Goal: Information Seeking & Learning: Learn about a topic

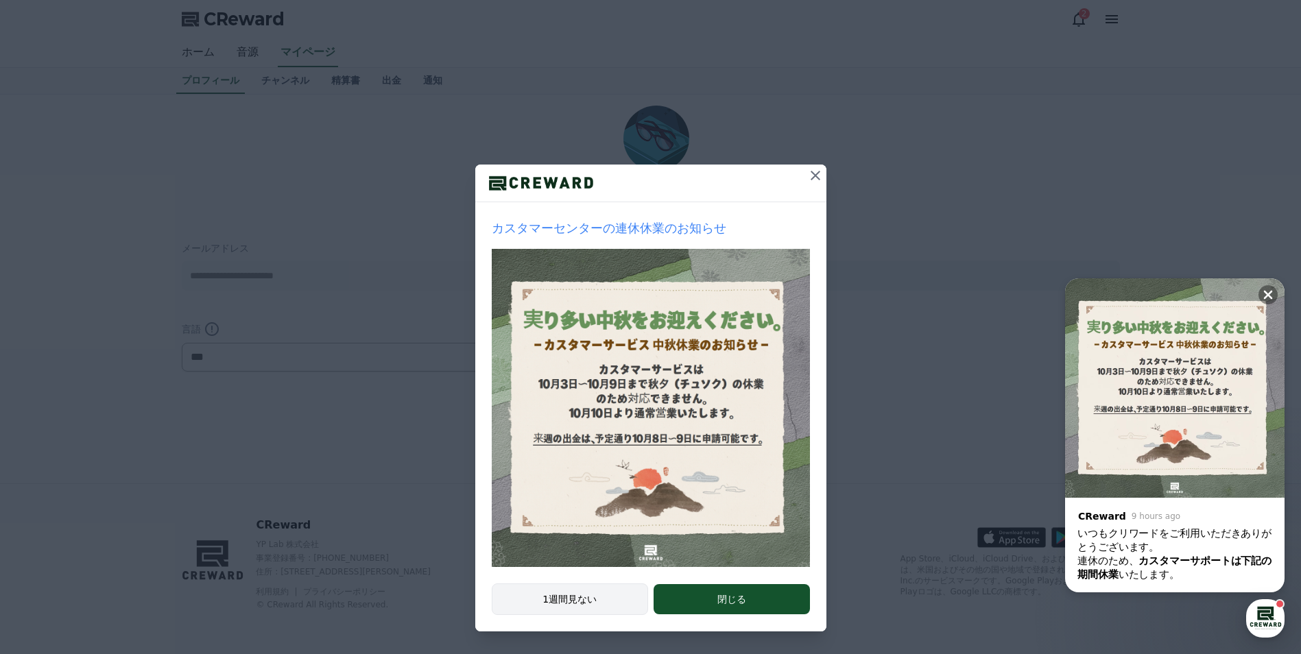
click at [579, 607] on button "1週間見ない" at bounding box center [570, 599] width 157 height 32
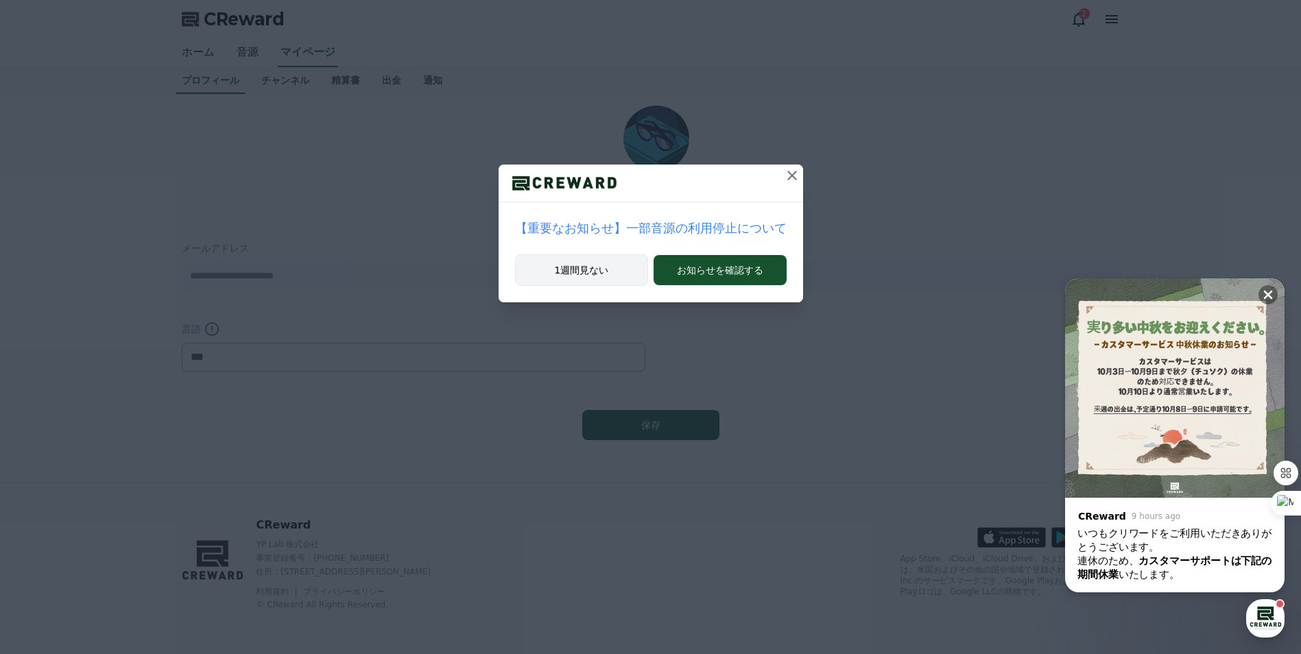
click at [568, 276] on button "1週間見ない" at bounding box center [582, 270] width 134 height 32
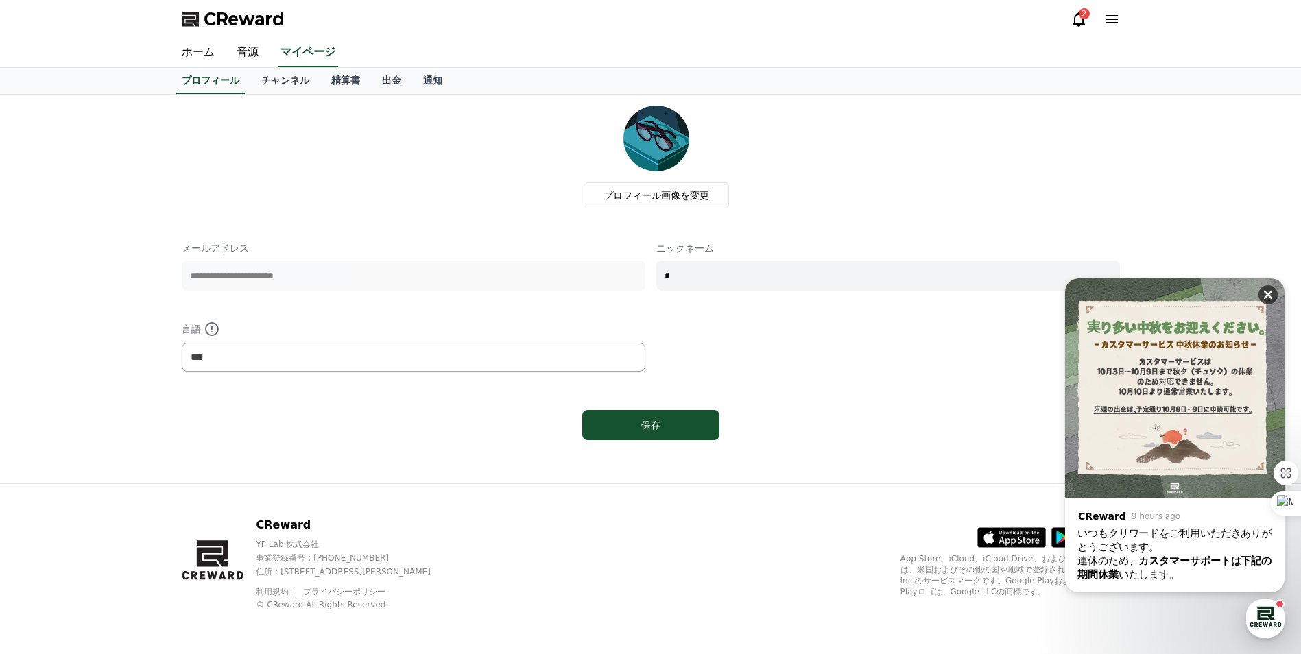
click at [1266, 295] on icon at bounding box center [1268, 295] width 14 height 14
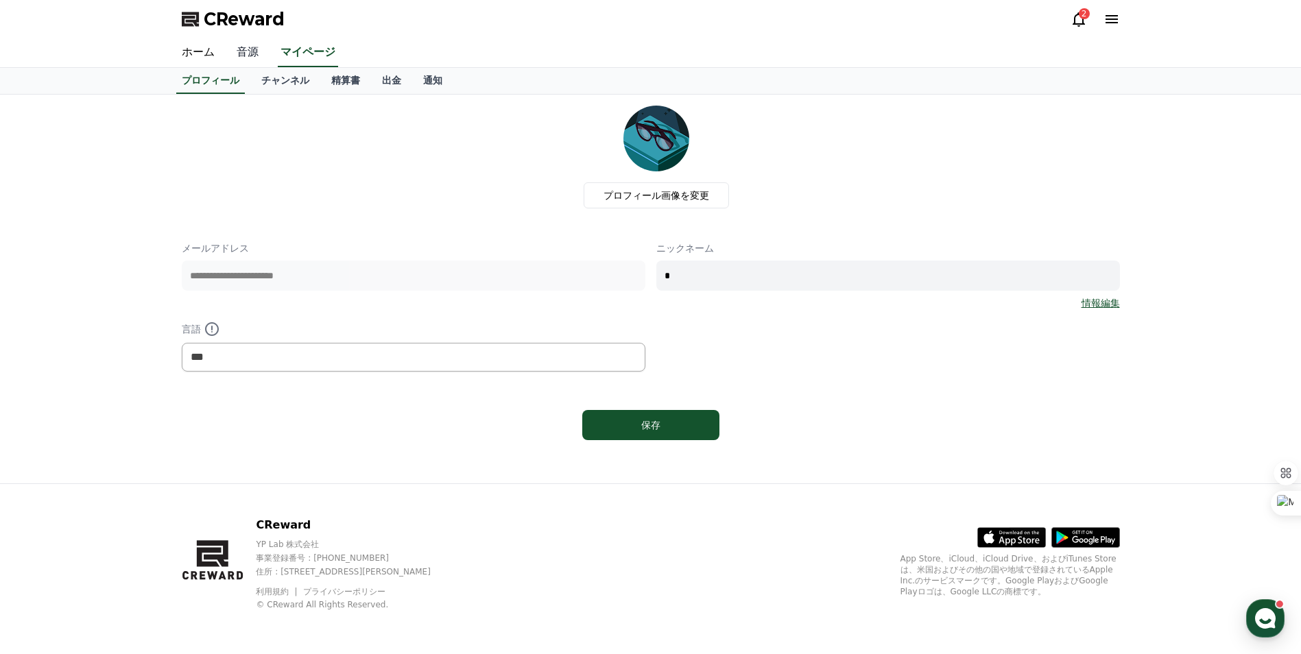
click at [237, 52] on link "音源" at bounding box center [248, 52] width 44 height 29
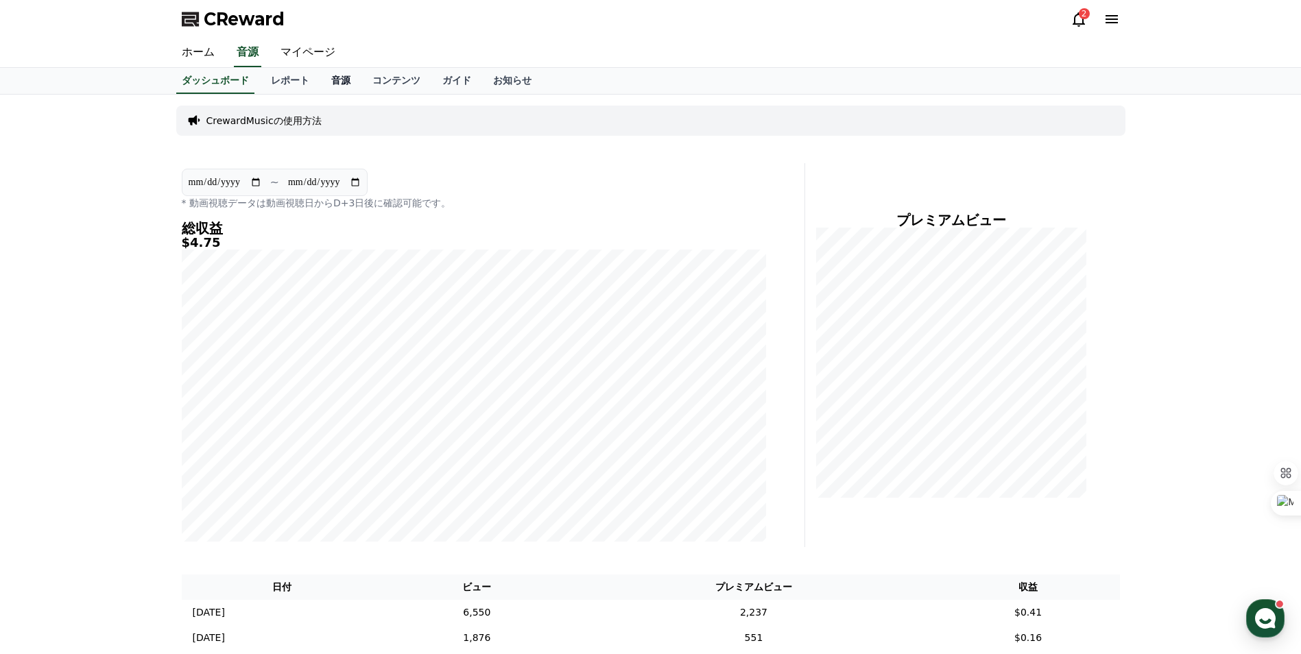
click at [320, 80] on link "音源" at bounding box center [340, 81] width 41 height 26
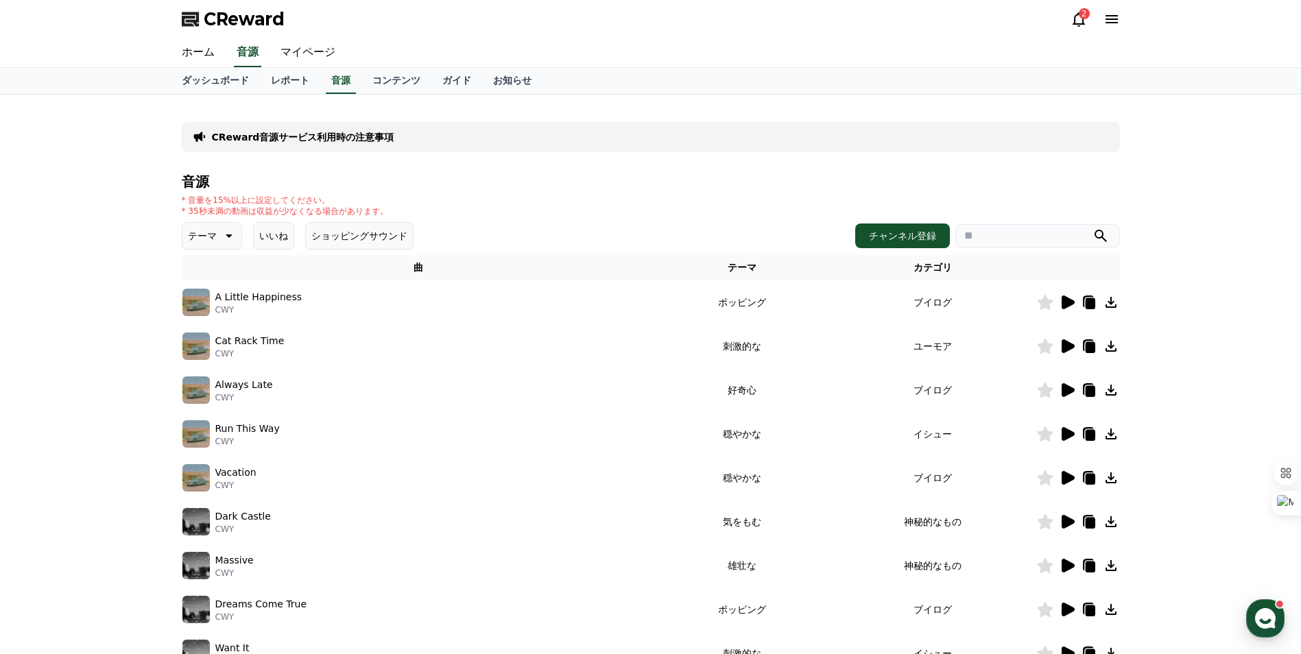
click at [219, 243] on icon at bounding box center [227, 236] width 16 height 16
click at [89, 274] on div "CReward音源サービス利用時の注意事項 音源 * 音量を15%以上に設定してください。 * 35秒未満の動画は収益が少なくなる場合があります。 テーマ テ…" at bounding box center [650, 426] width 1301 height 663
click at [149, 274] on div "CReward音源サービス利用時の注意事項 音源 * 音量を15%以上に設定してください。 * 35秒未満の動画は収益が少なくなる場合があります。 テーマ テ…" at bounding box center [650, 426] width 1301 height 663
click at [442, 189] on h4 "音源" at bounding box center [651, 181] width 938 height 15
click at [219, 241] on icon at bounding box center [227, 236] width 16 height 16
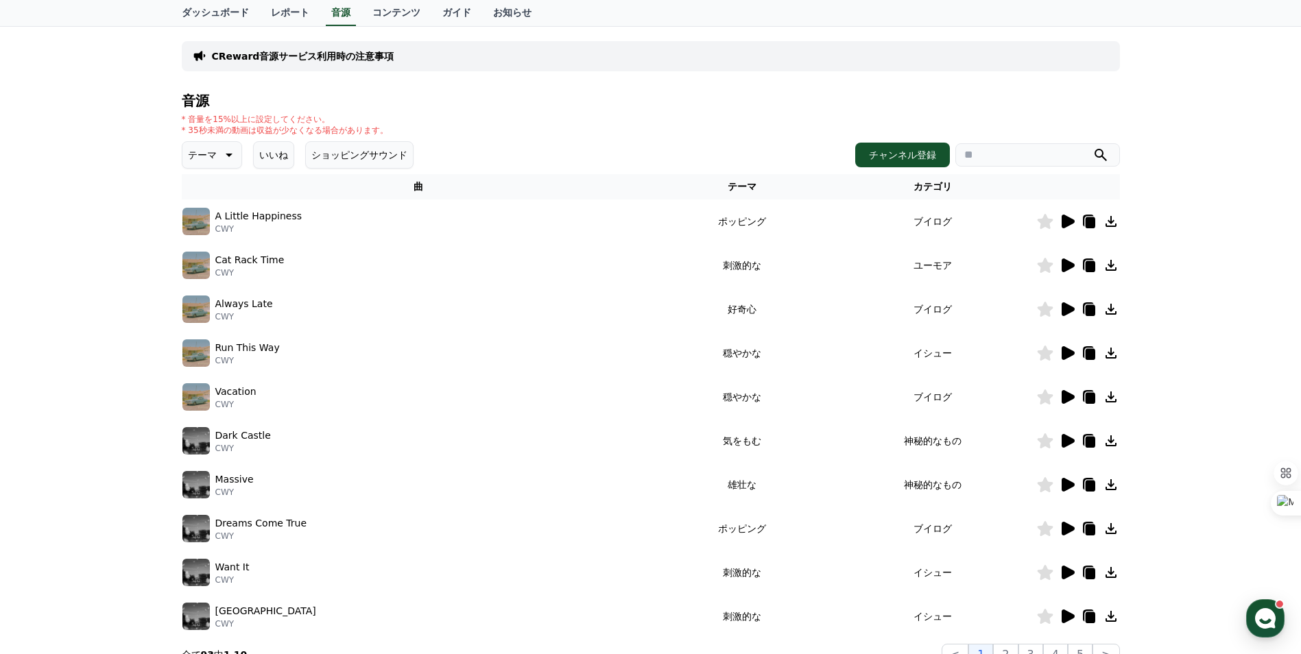
scroll to position [206, 0]
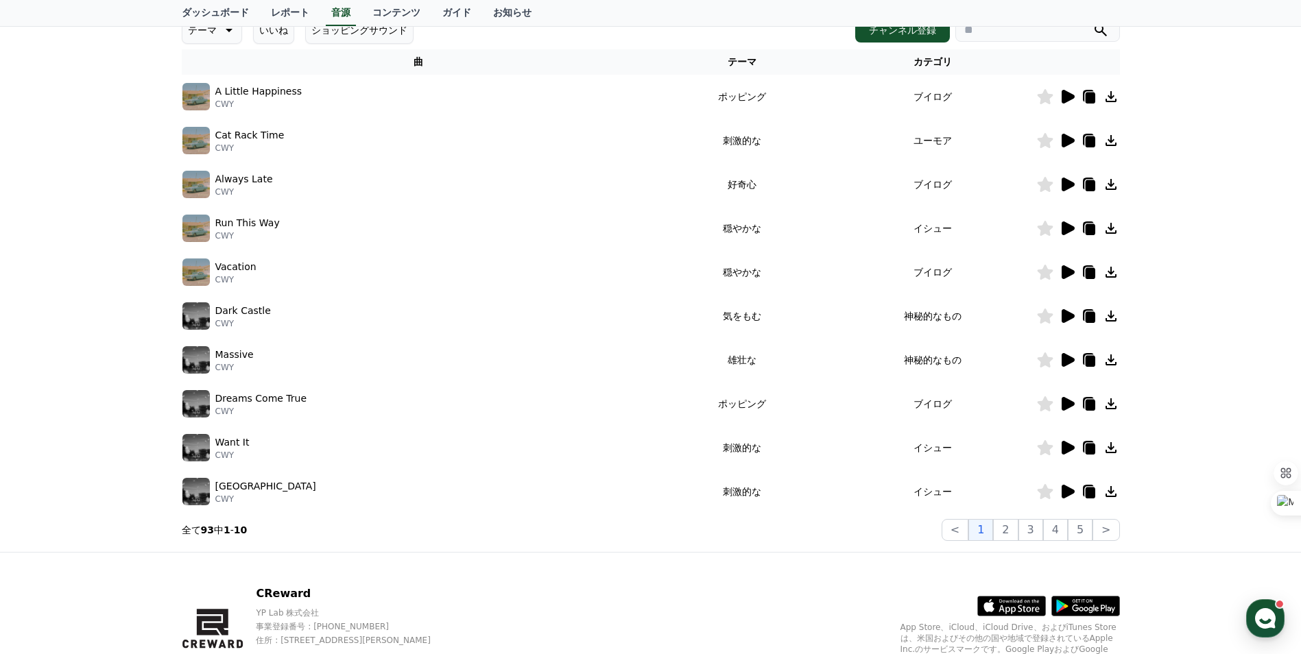
click at [1063, 97] on icon at bounding box center [1067, 97] width 13 height 14
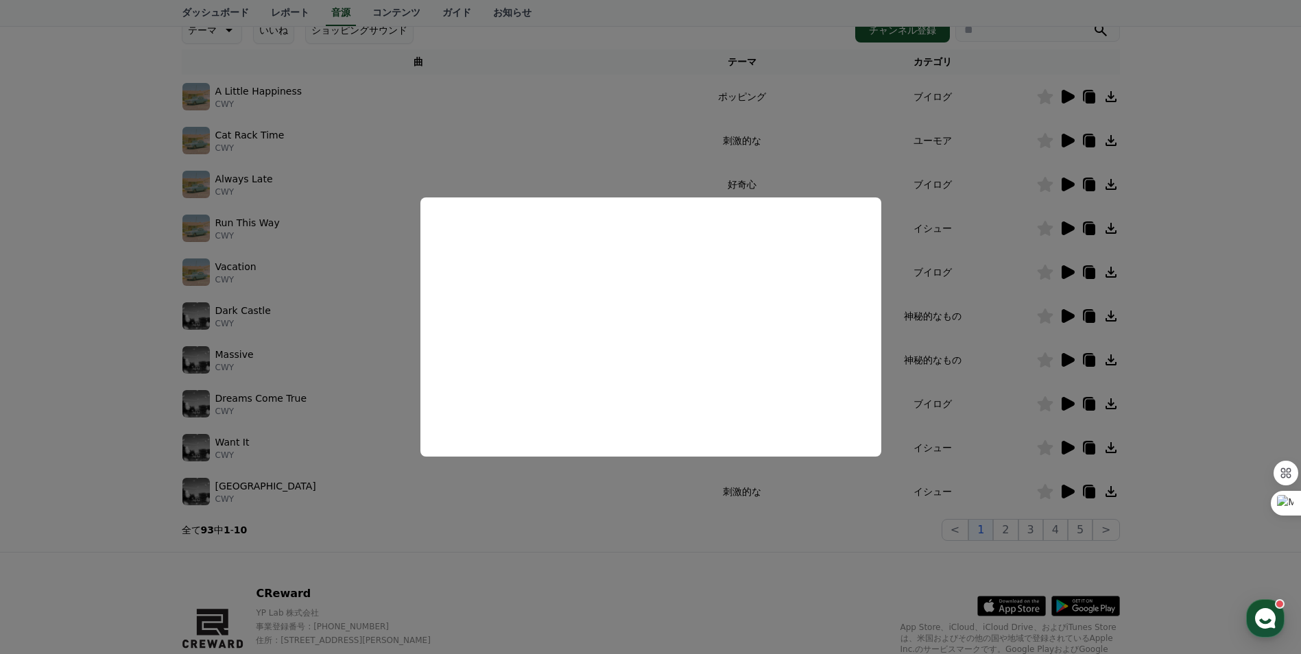
click at [1229, 142] on button "close modal" at bounding box center [650, 327] width 1301 height 654
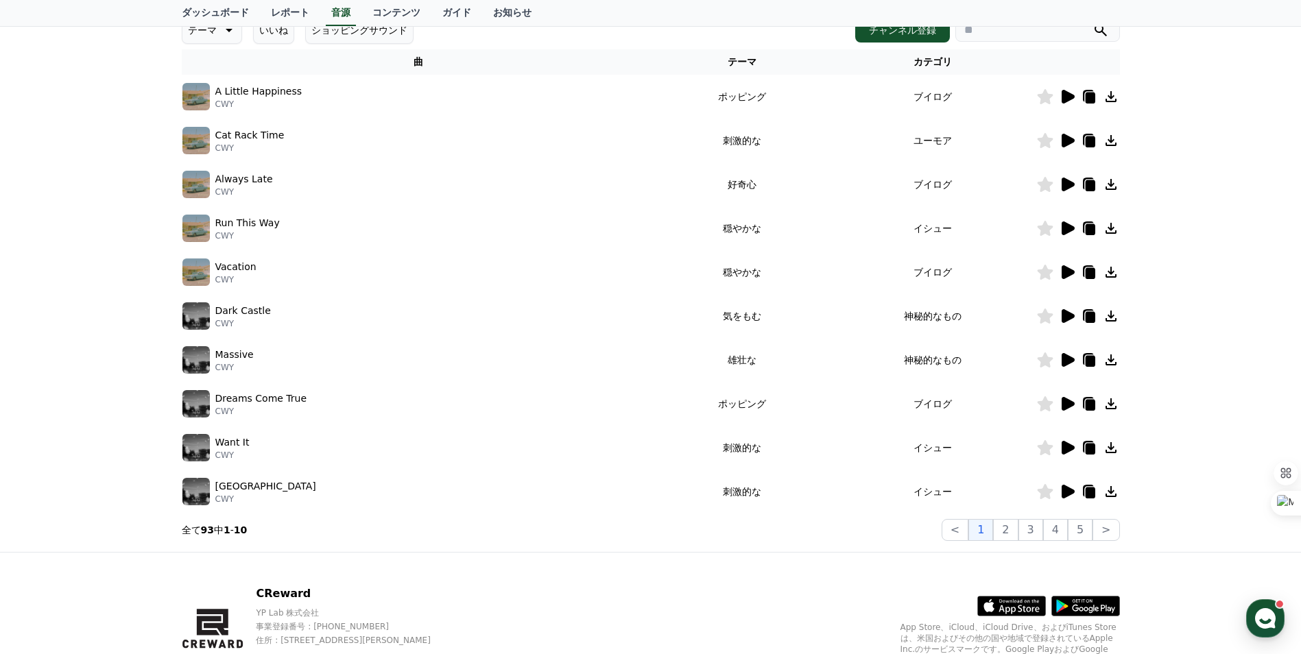
click at [1063, 138] on icon at bounding box center [1067, 141] width 13 height 14
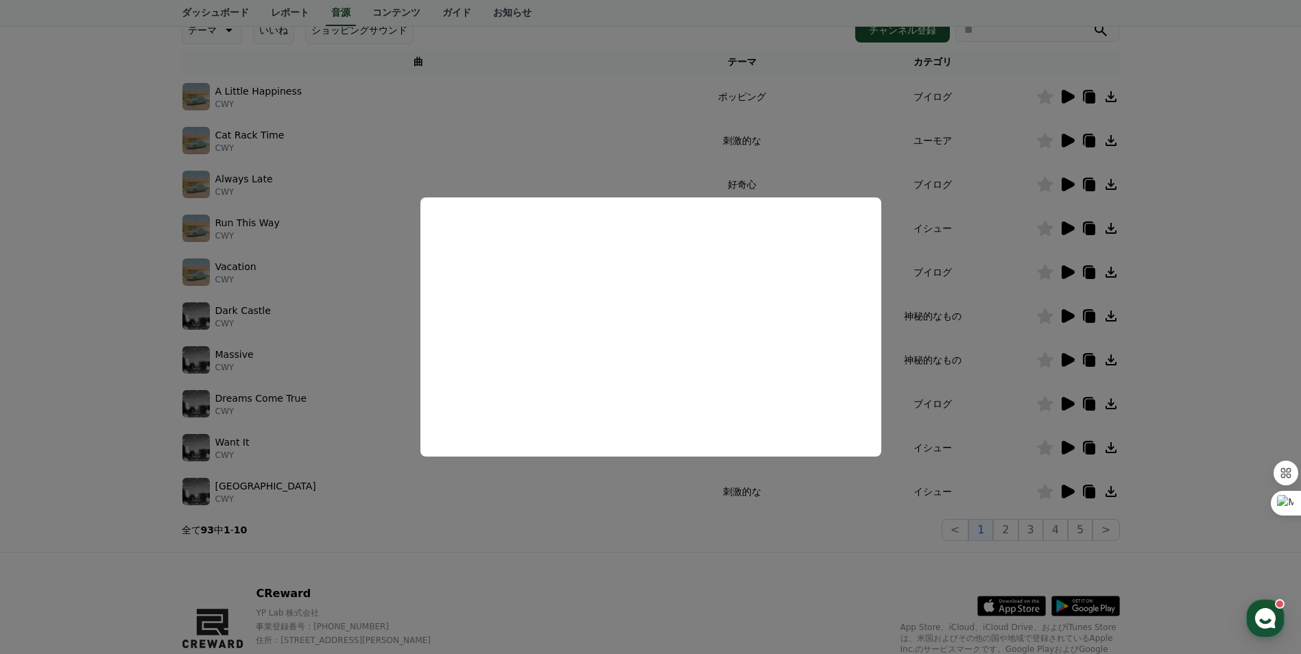
click at [1231, 191] on button "close modal" at bounding box center [650, 327] width 1301 height 654
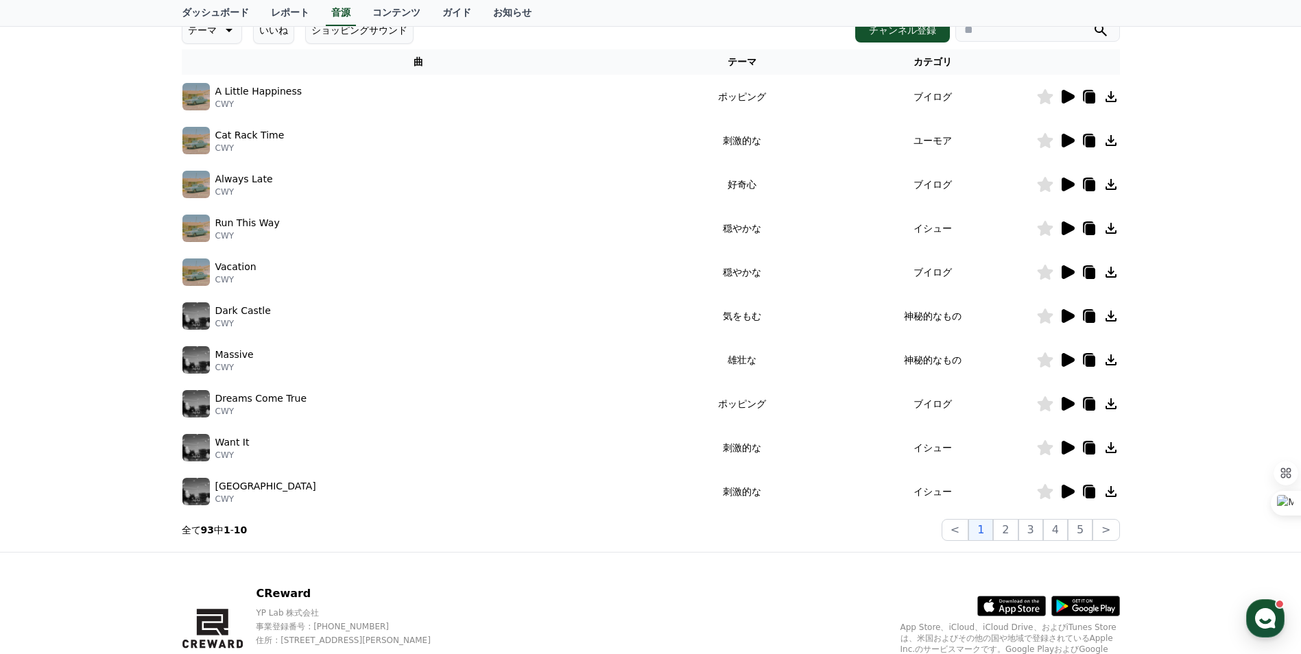
click at [1066, 182] on icon at bounding box center [1067, 185] width 13 height 14
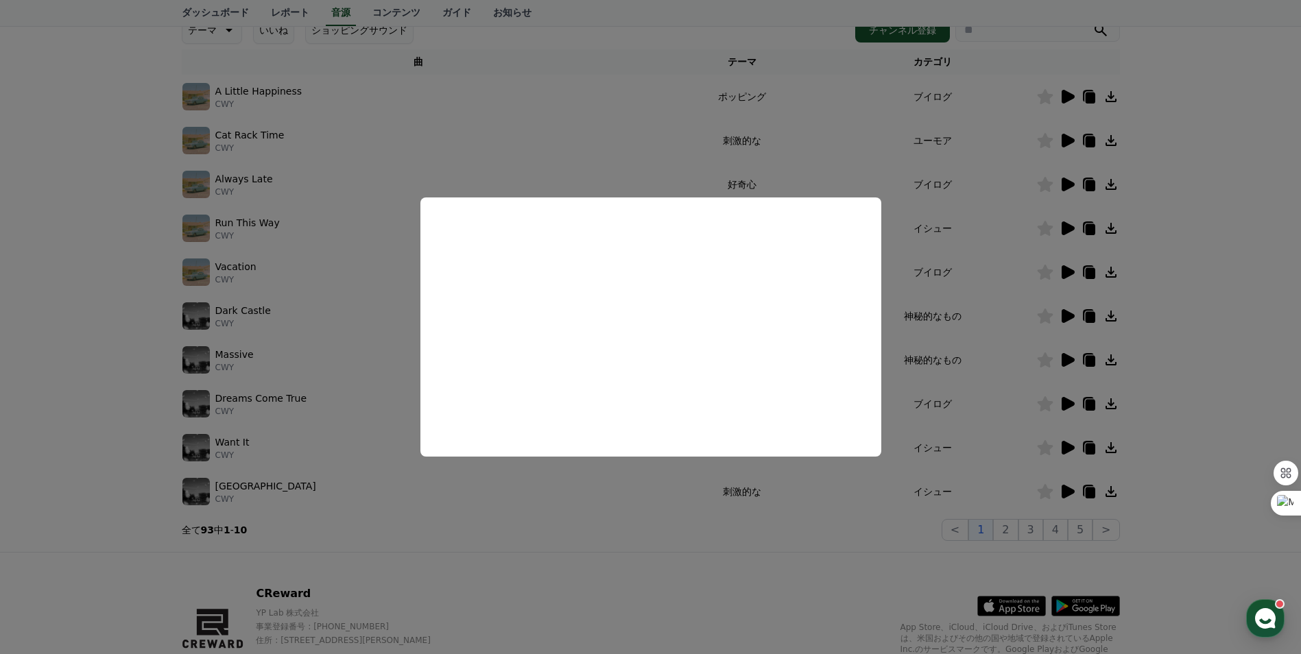
click at [1237, 152] on button "close modal" at bounding box center [650, 327] width 1301 height 654
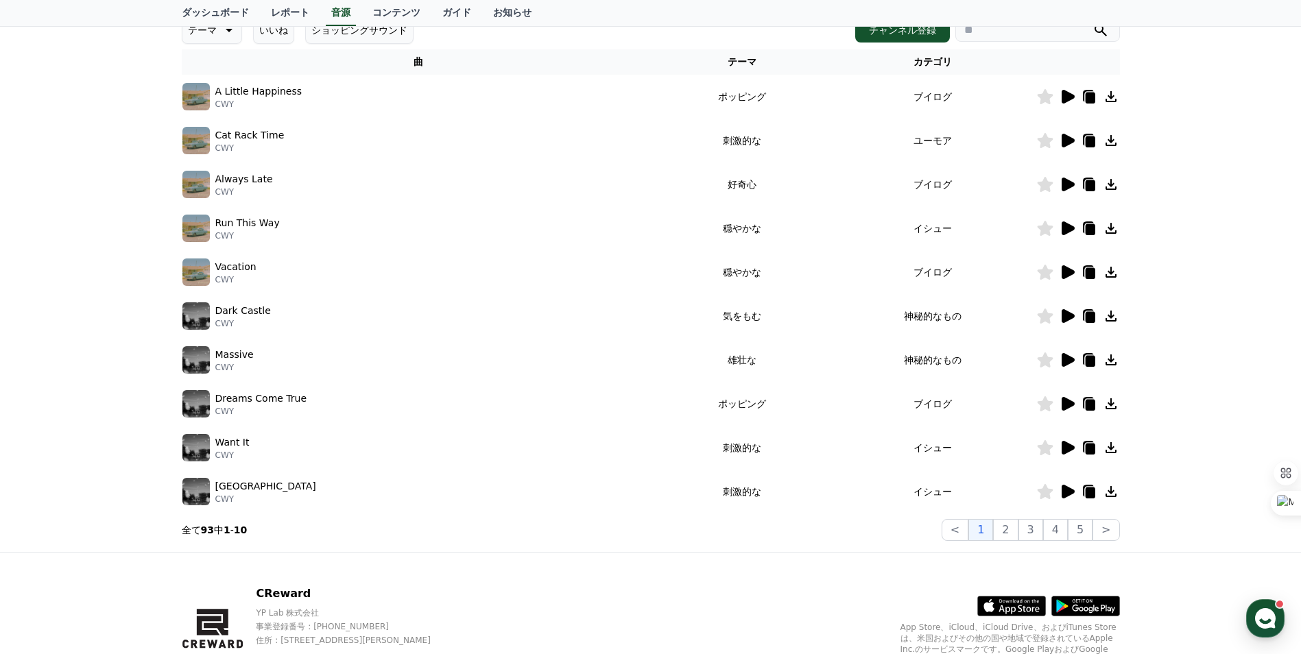
click at [1060, 230] on icon at bounding box center [1067, 228] width 16 height 16
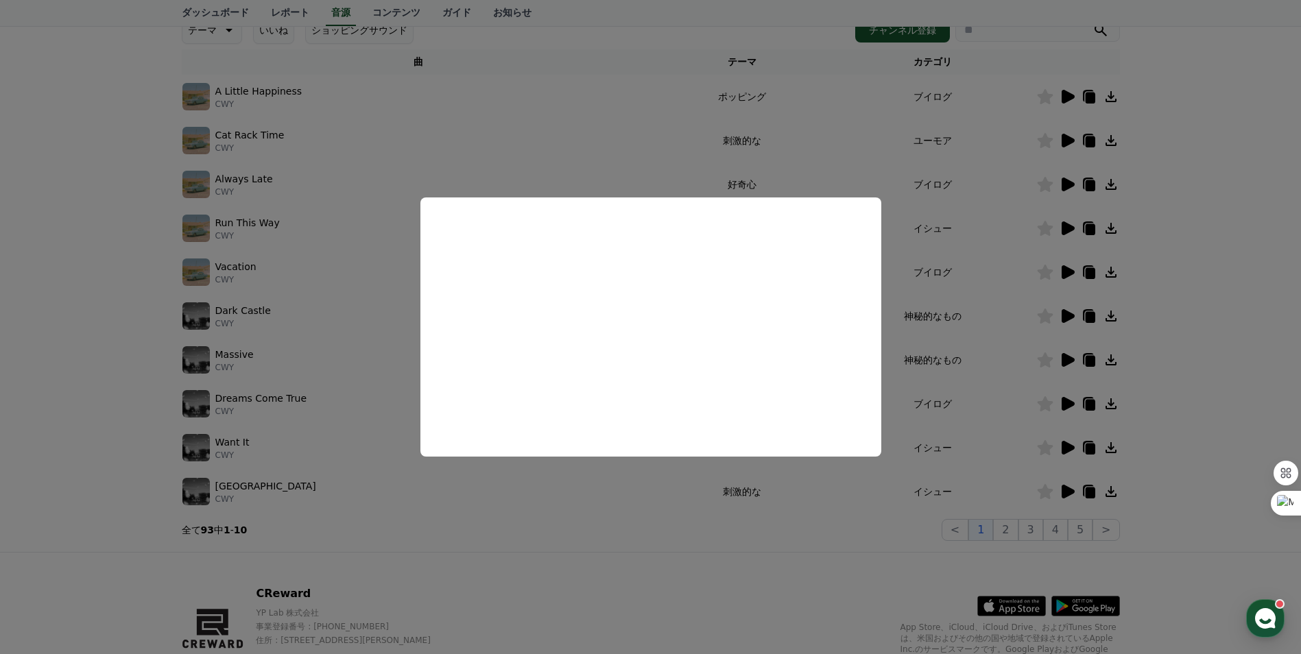
click at [1247, 152] on button "close modal" at bounding box center [650, 327] width 1301 height 654
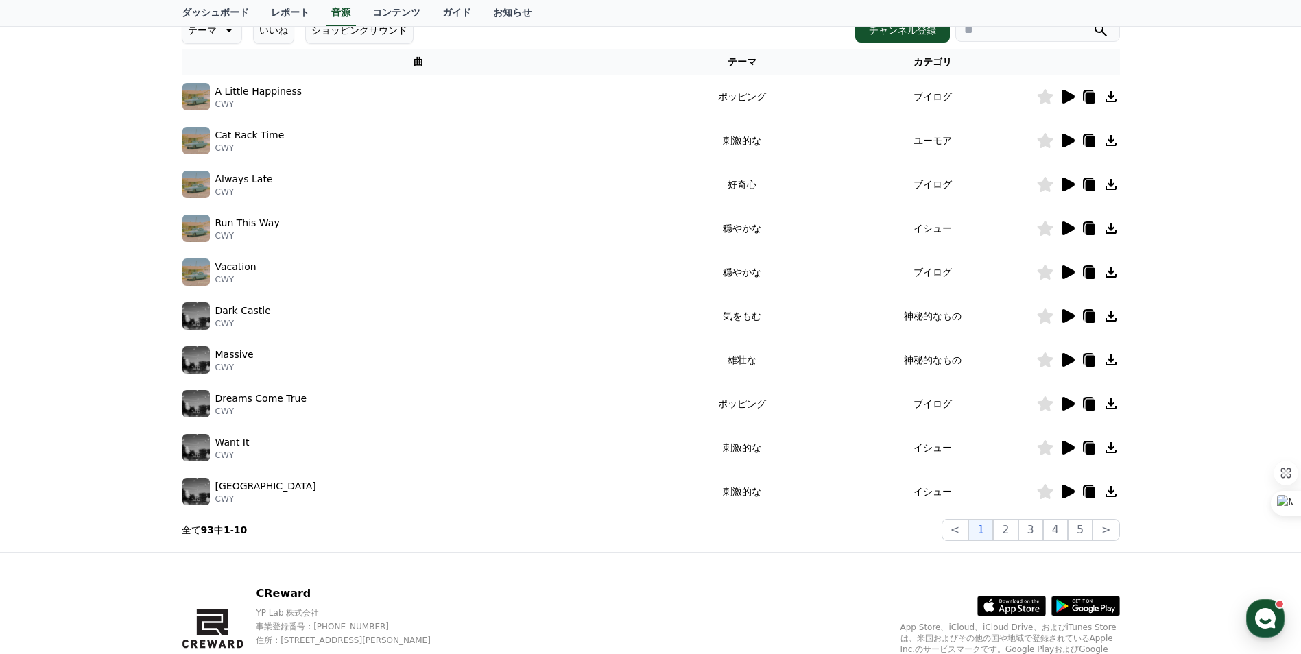
click at [1060, 271] on icon at bounding box center [1067, 272] width 16 height 16
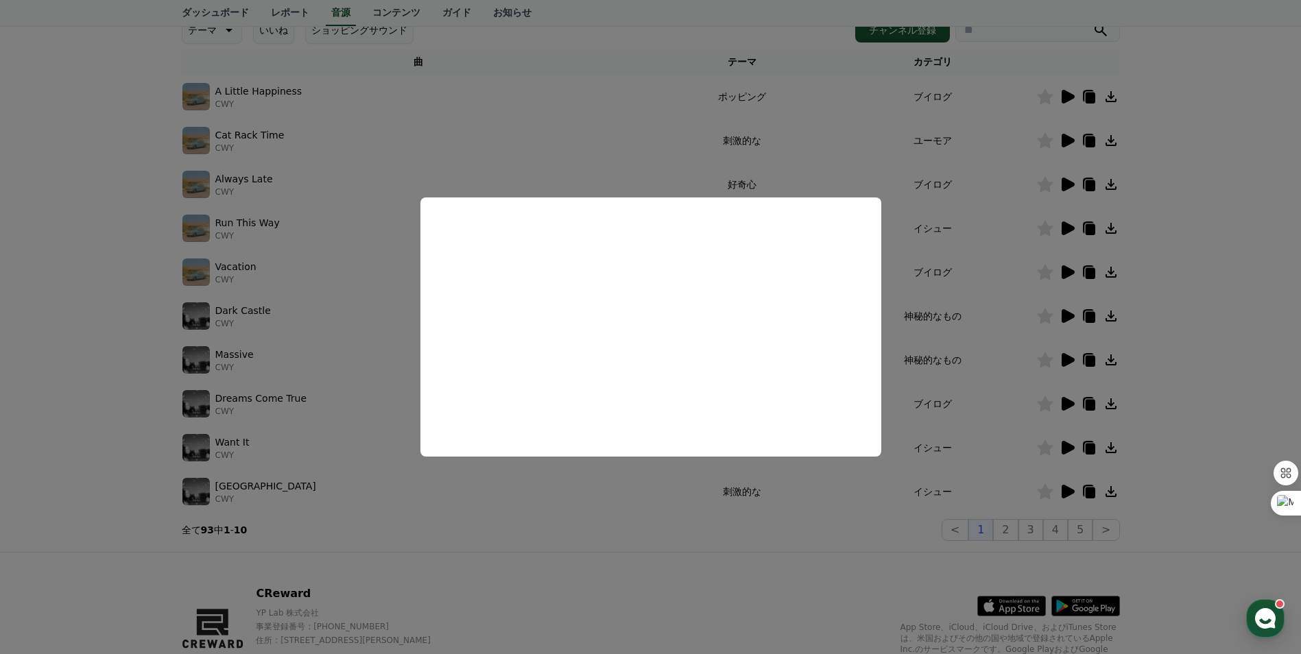
click at [1233, 184] on button "close modal" at bounding box center [650, 327] width 1301 height 654
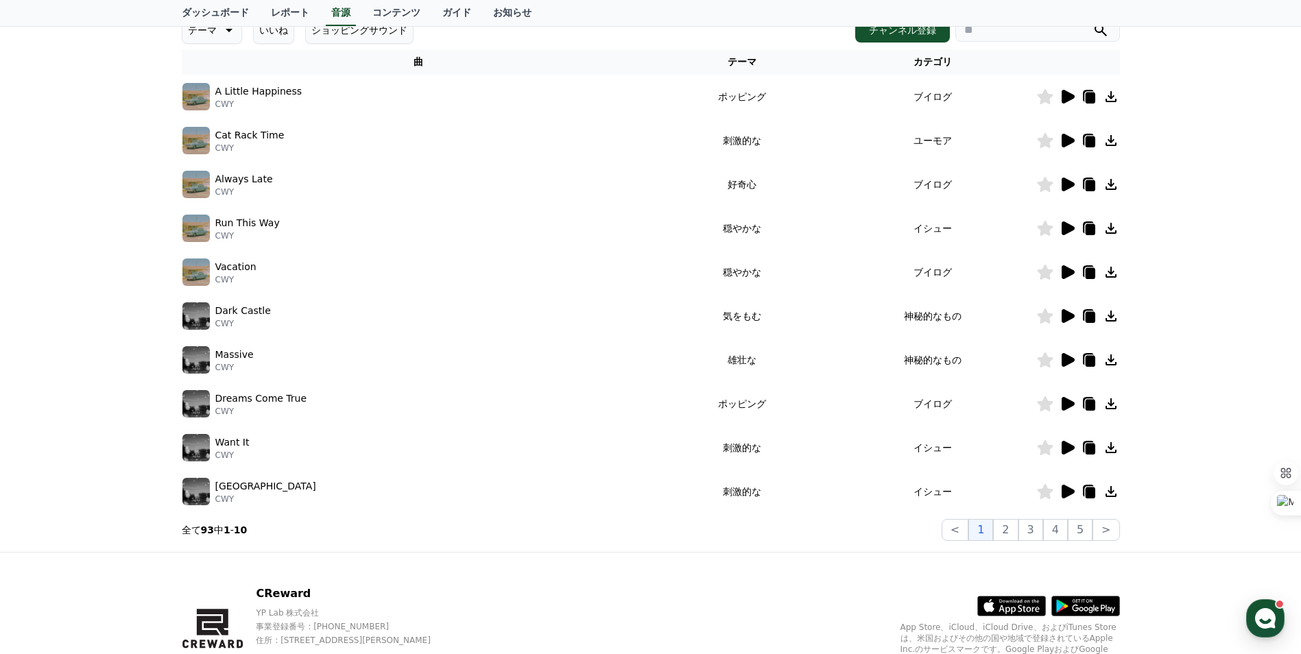
click at [1063, 93] on icon at bounding box center [1067, 97] width 13 height 14
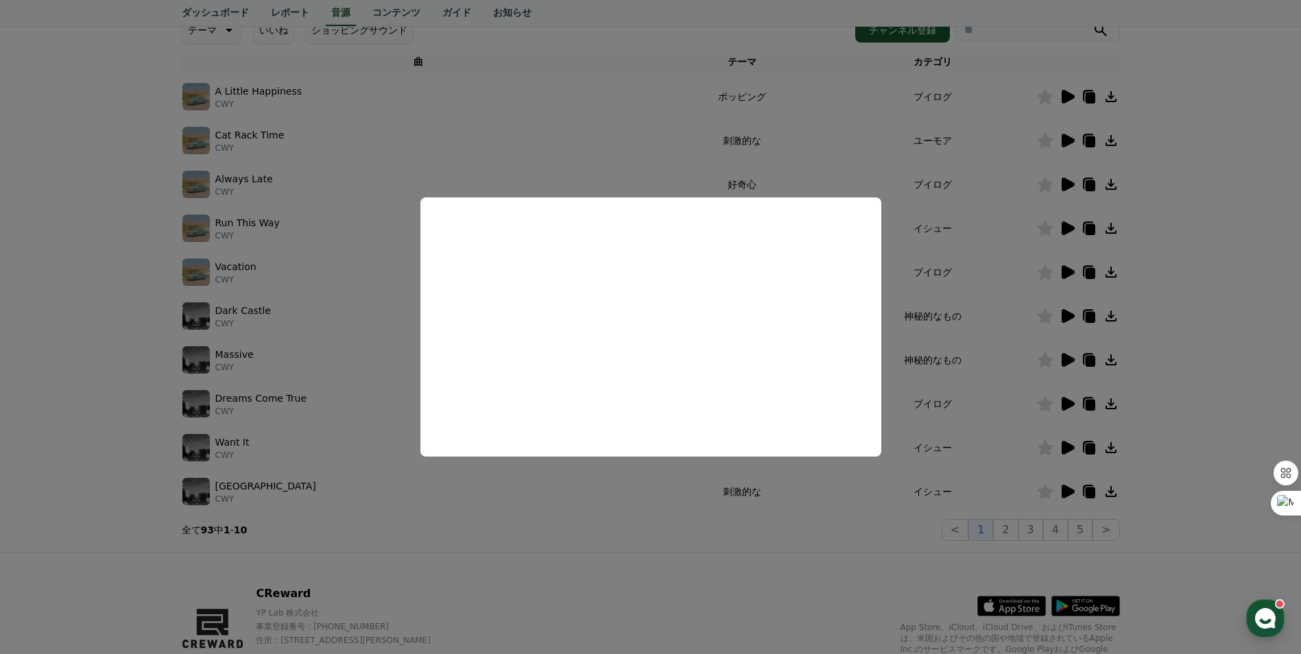
click at [1226, 116] on button "close modal" at bounding box center [650, 327] width 1301 height 654
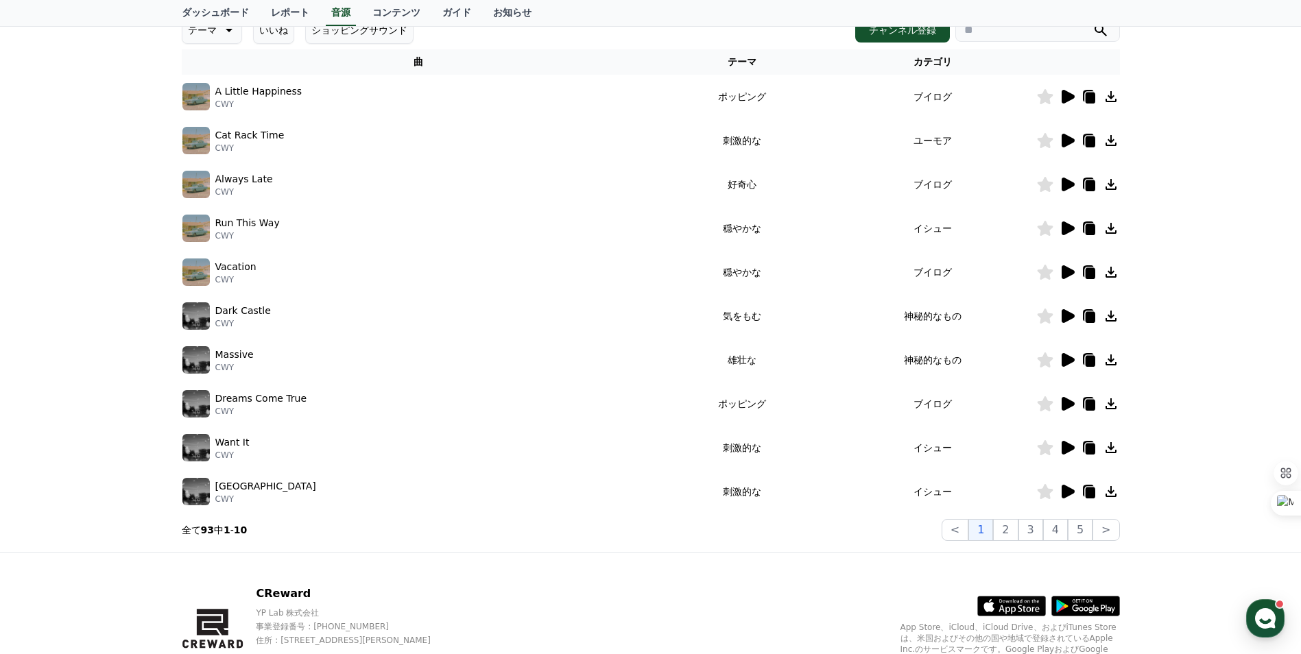
click at [1044, 101] on icon at bounding box center [1045, 96] width 16 height 15
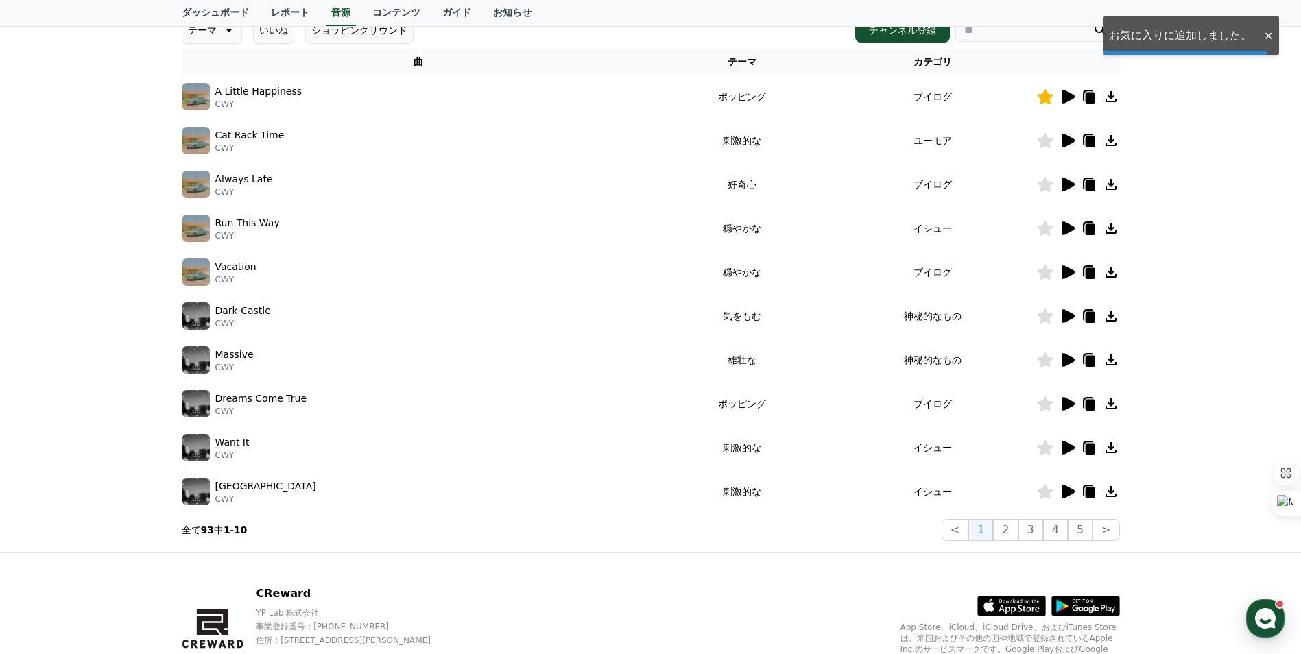
click at [1045, 139] on icon at bounding box center [1045, 140] width 16 height 15
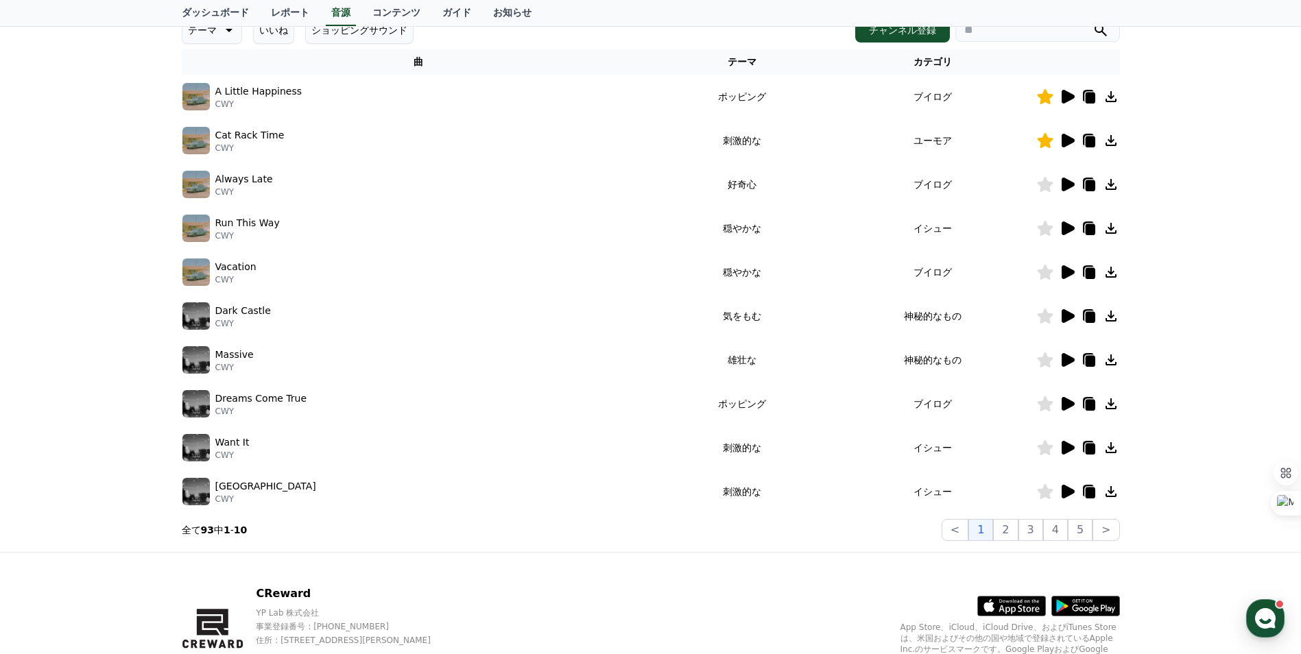
click at [1065, 399] on icon at bounding box center [1067, 404] width 13 height 14
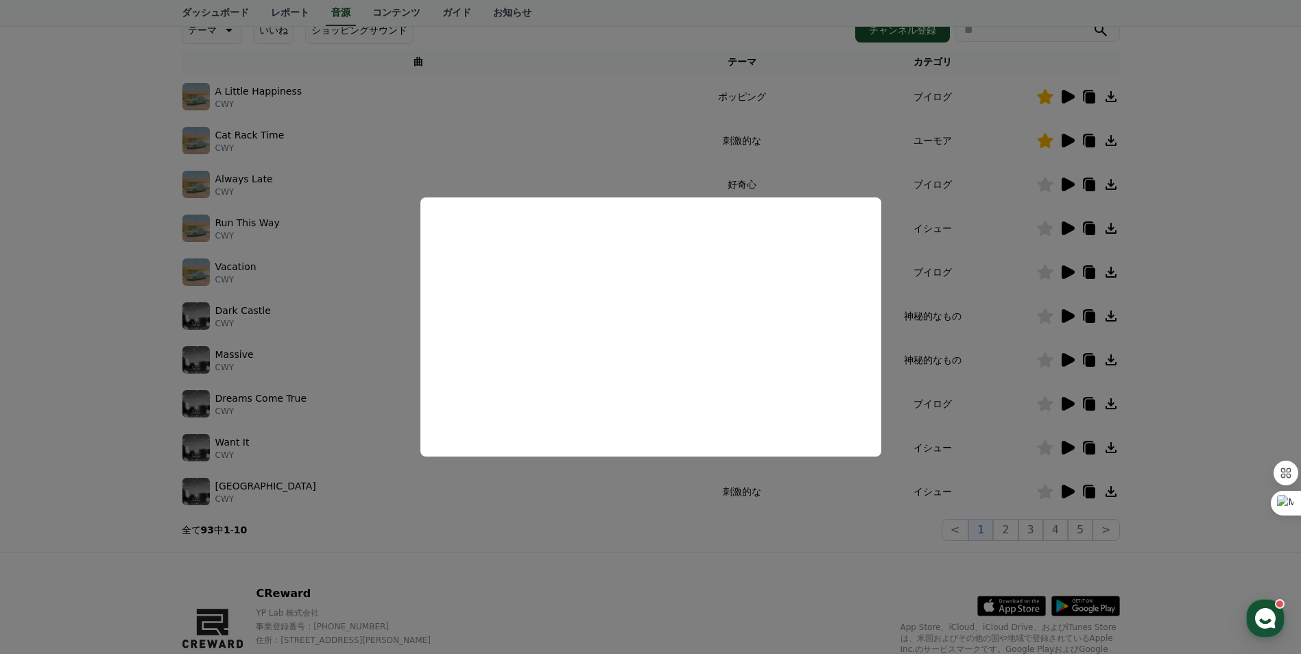
click at [1235, 245] on button "close modal" at bounding box center [650, 327] width 1301 height 654
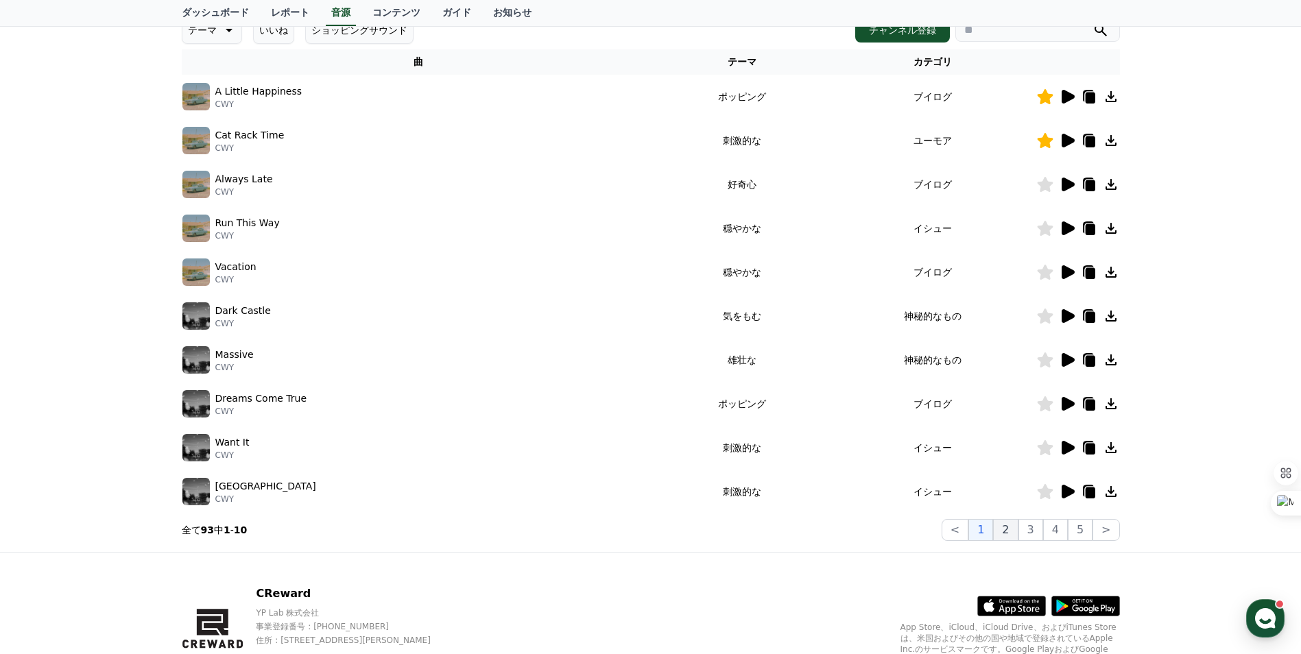
click at [1012, 533] on button "2" at bounding box center [1005, 530] width 25 height 22
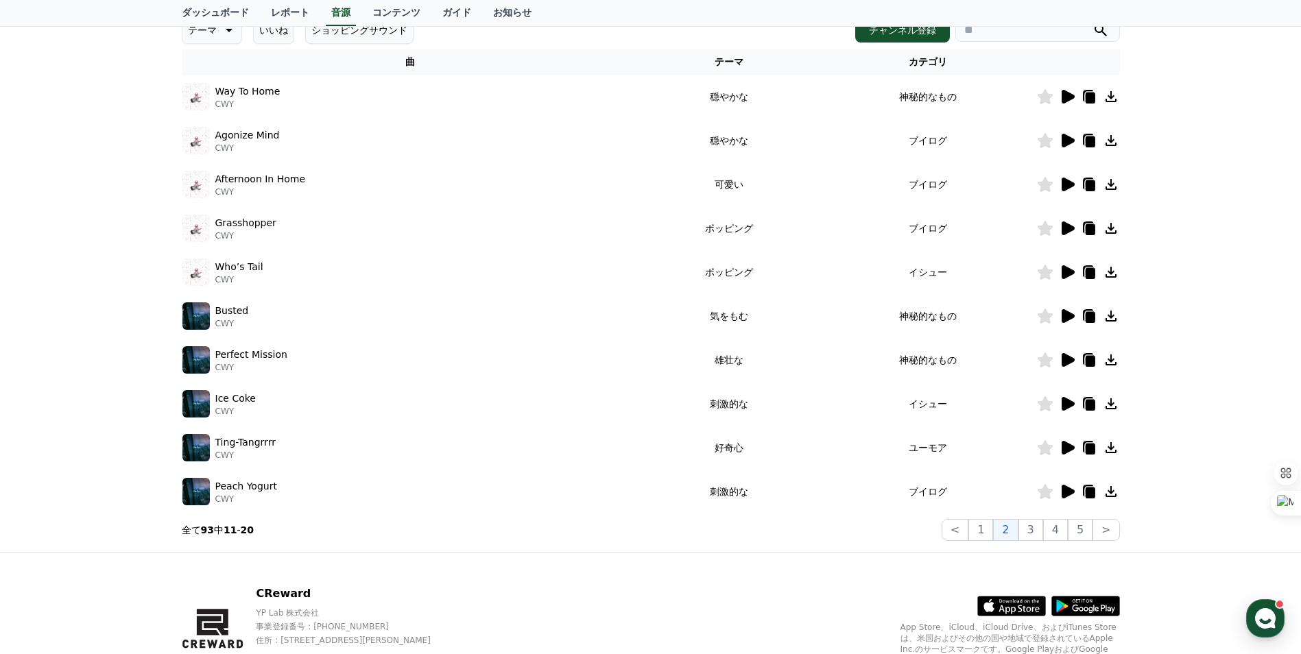
click at [1063, 142] on icon at bounding box center [1067, 141] width 13 height 14
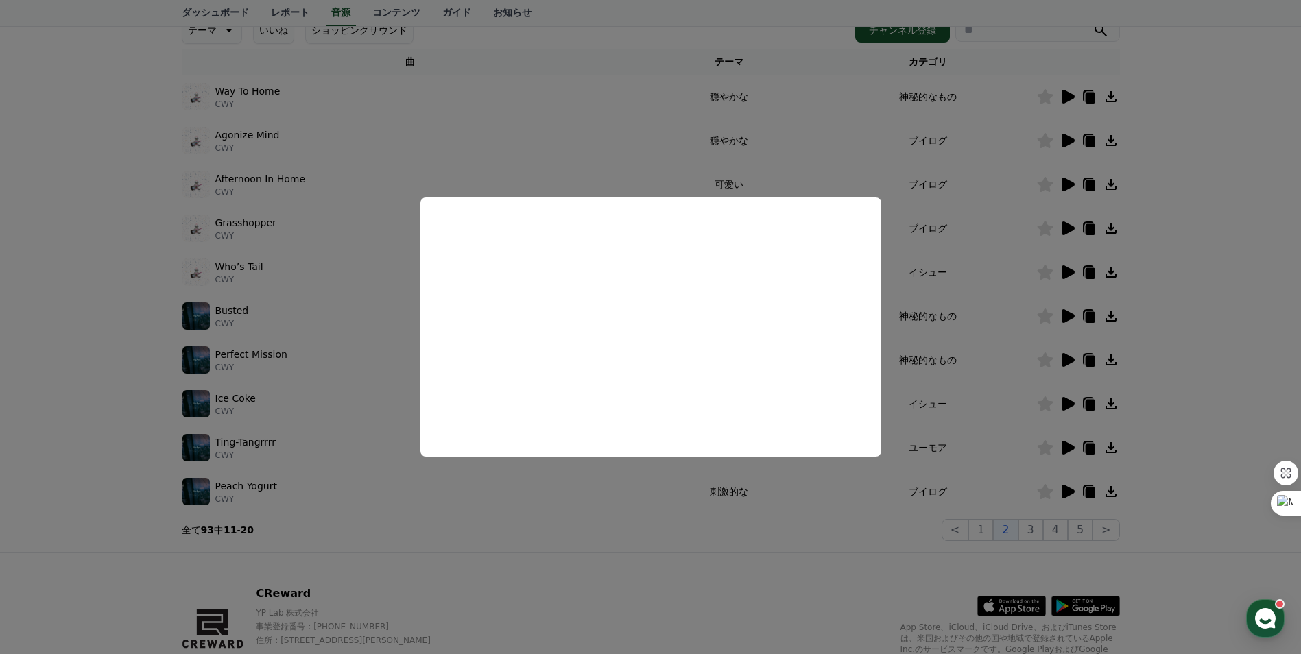
click at [1203, 121] on button "close modal" at bounding box center [650, 327] width 1301 height 654
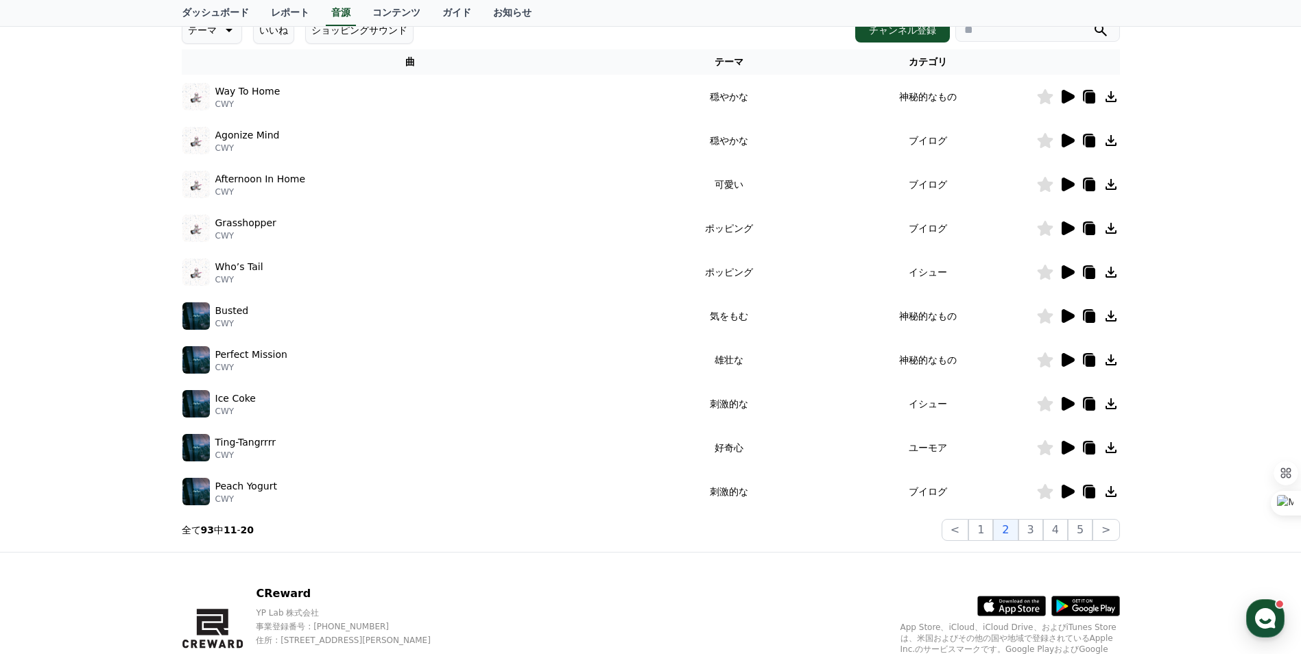
click at [1067, 188] on icon at bounding box center [1067, 185] width 13 height 14
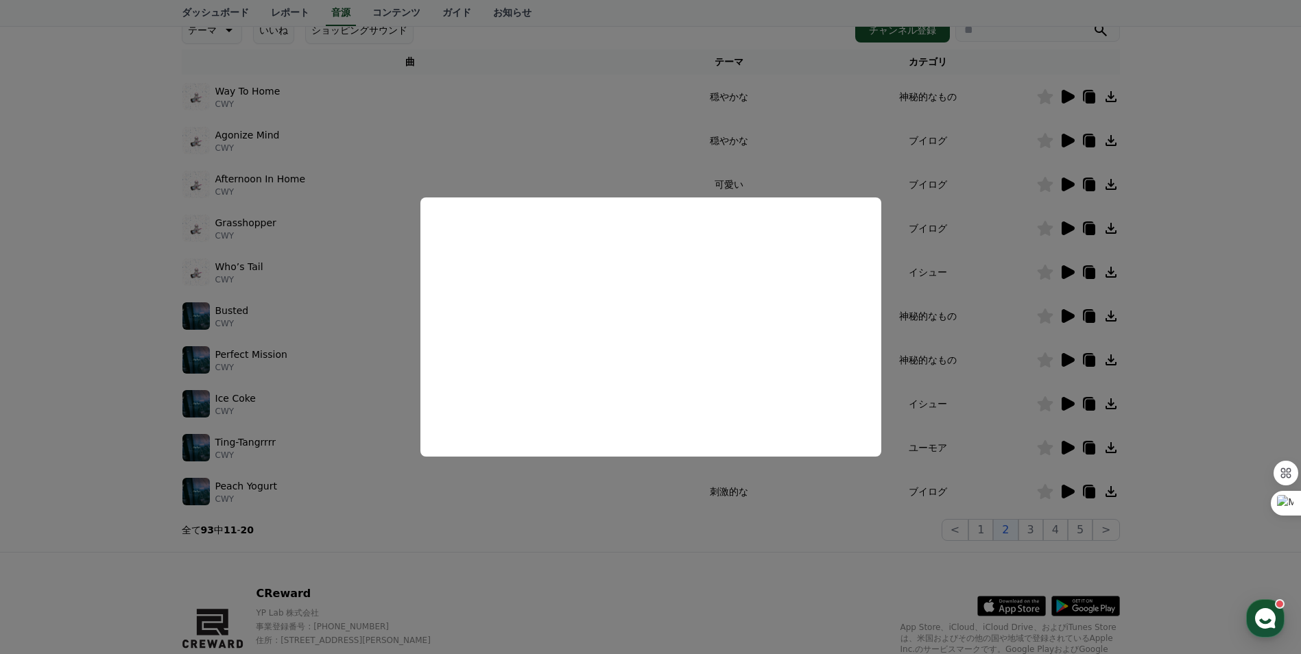
click at [1221, 162] on button "close modal" at bounding box center [650, 327] width 1301 height 654
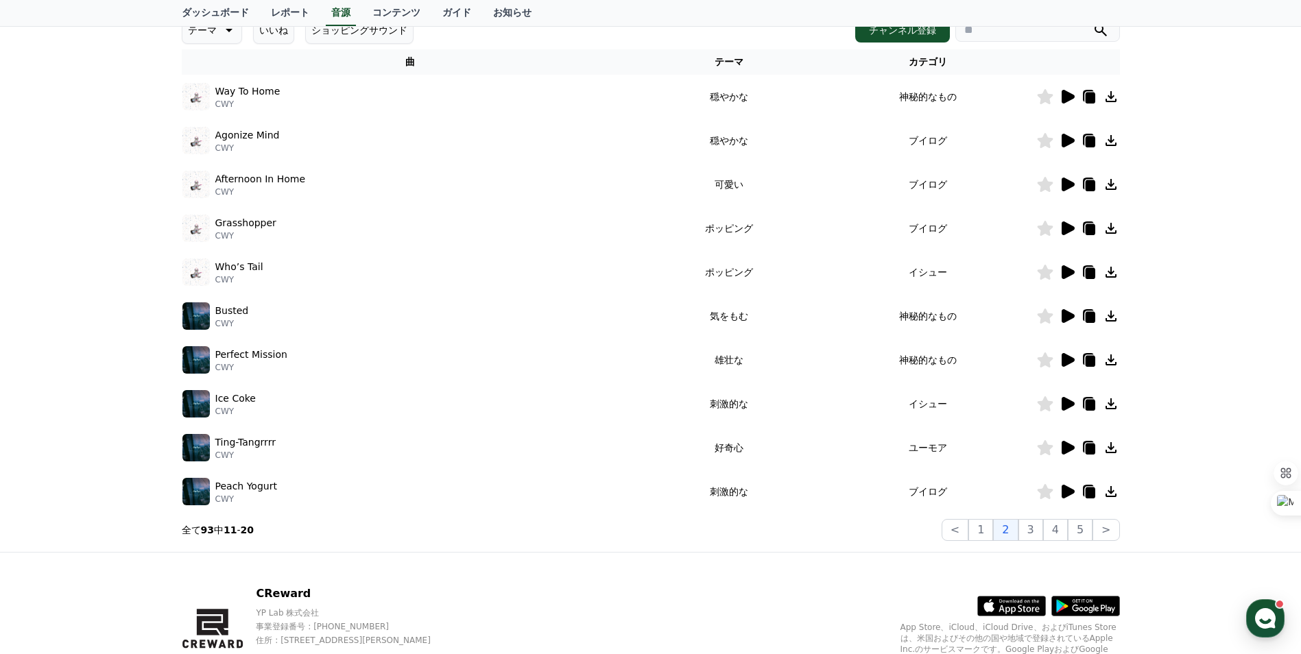
click at [1068, 233] on icon at bounding box center [1067, 228] width 16 height 16
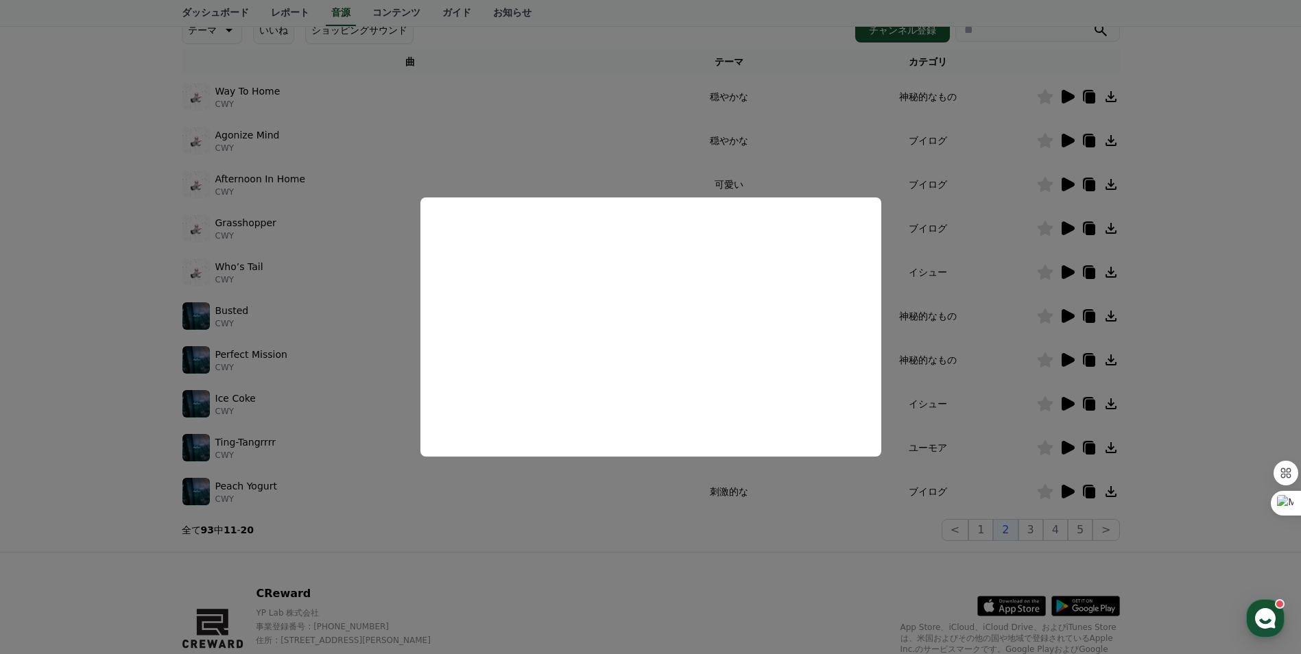
click at [1185, 178] on button "close modal" at bounding box center [650, 327] width 1301 height 654
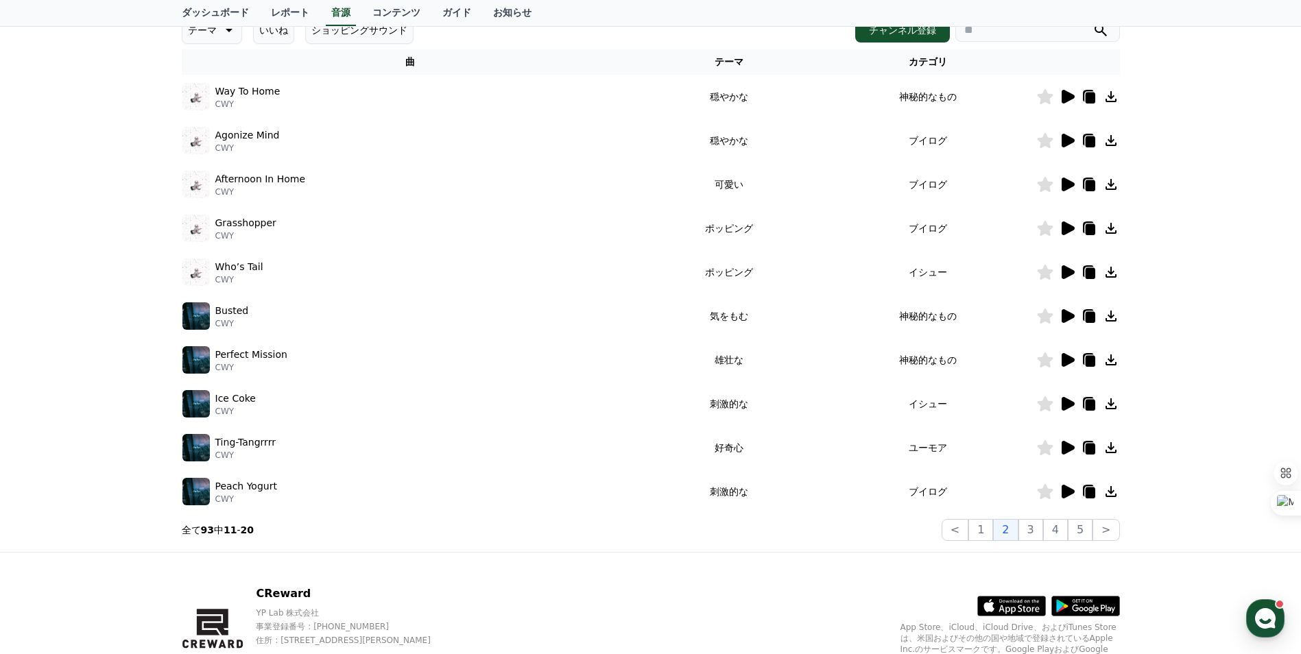
click at [1063, 450] on icon at bounding box center [1067, 448] width 13 height 14
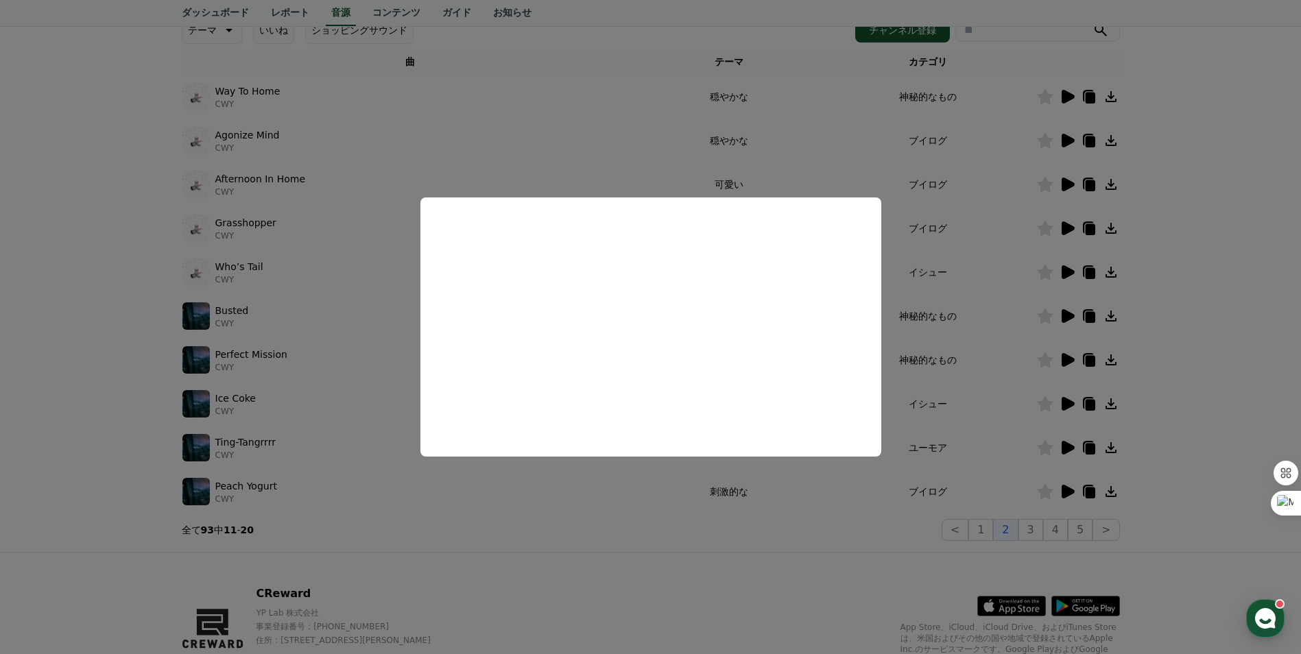
click at [1205, 239] on button "close modal" at bounding box center [650, 327] width 1301 height 654
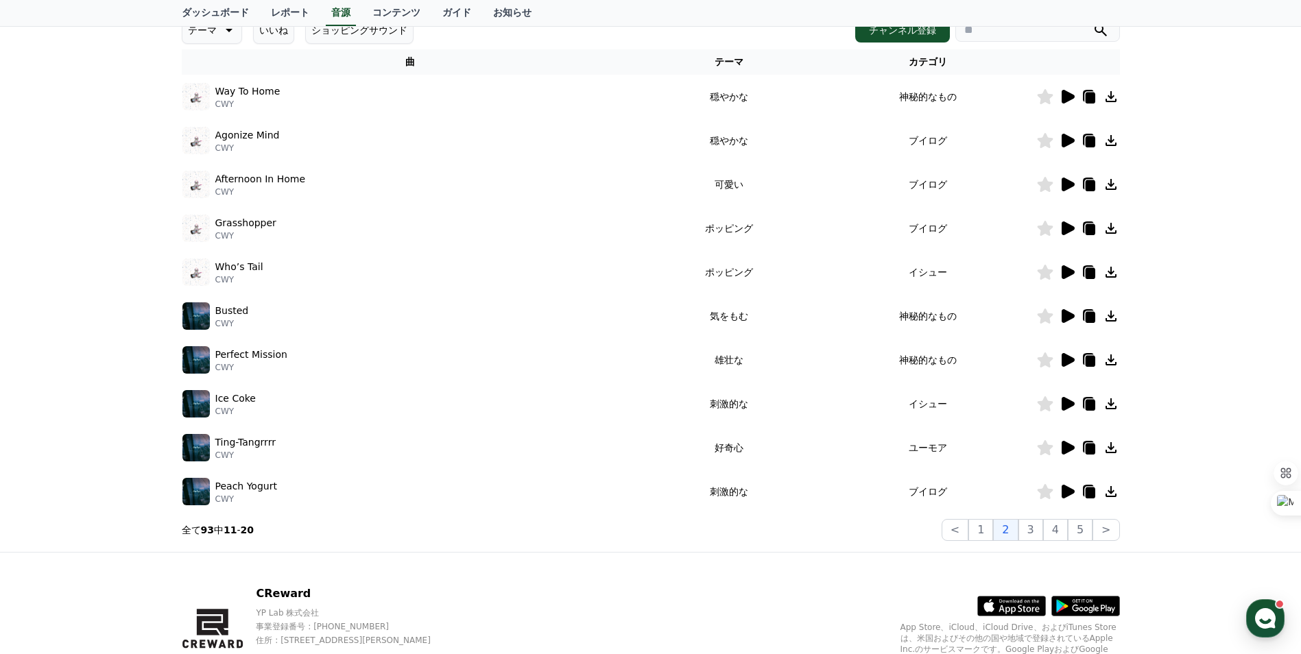
click at [1043, 448] on icon at bounding box center [1045, 447] width 16 height 15
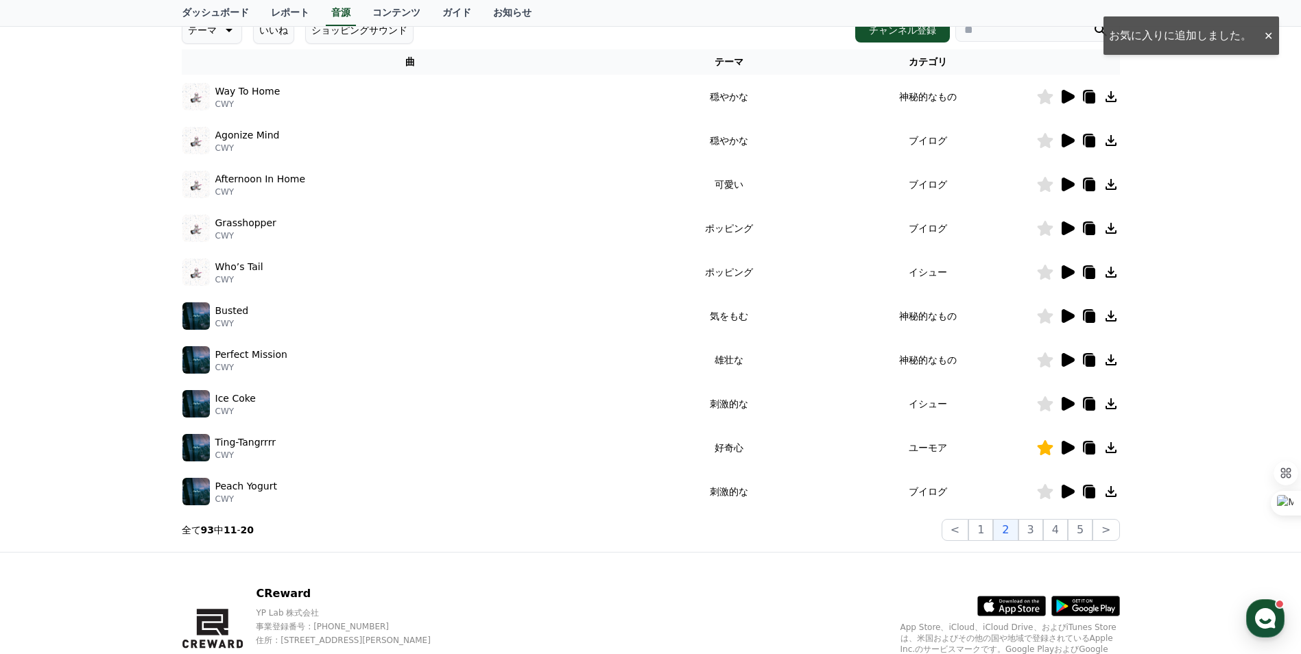
click at [1069, 142] on icon at bounding box center [1067, 141] width 13 height 14
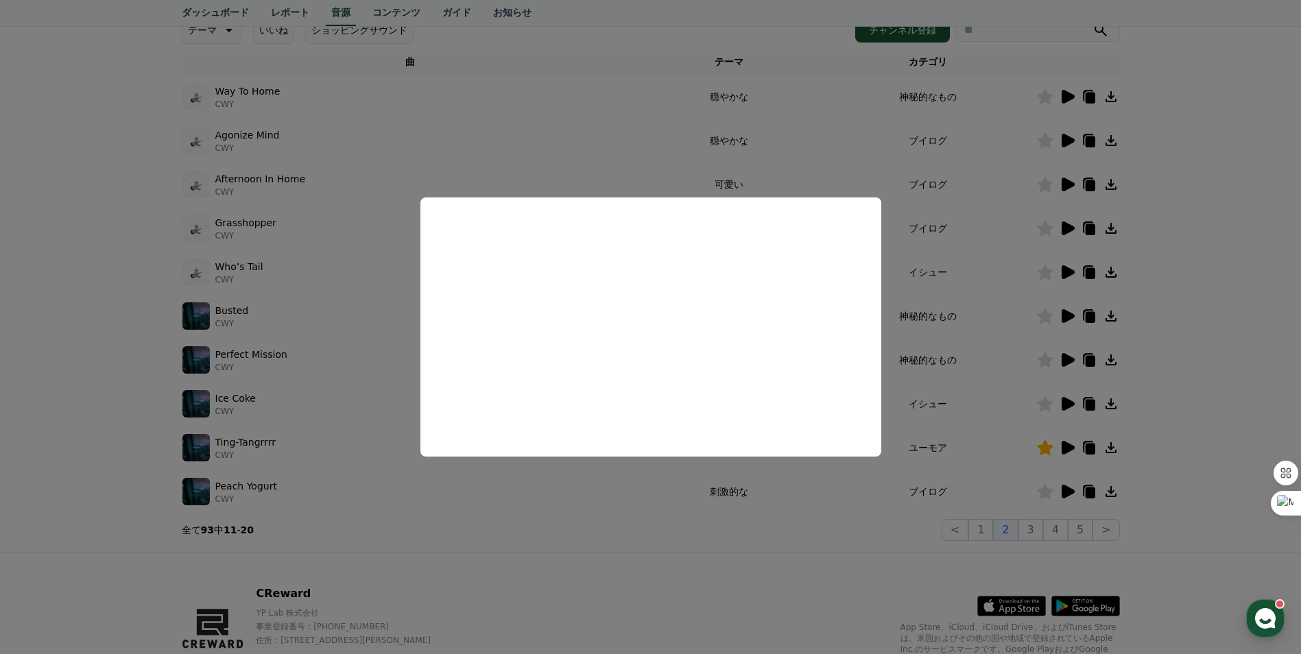
click at [1258, 167] on button "close modal" at bounding box center [650, 327] width 1301 height 654
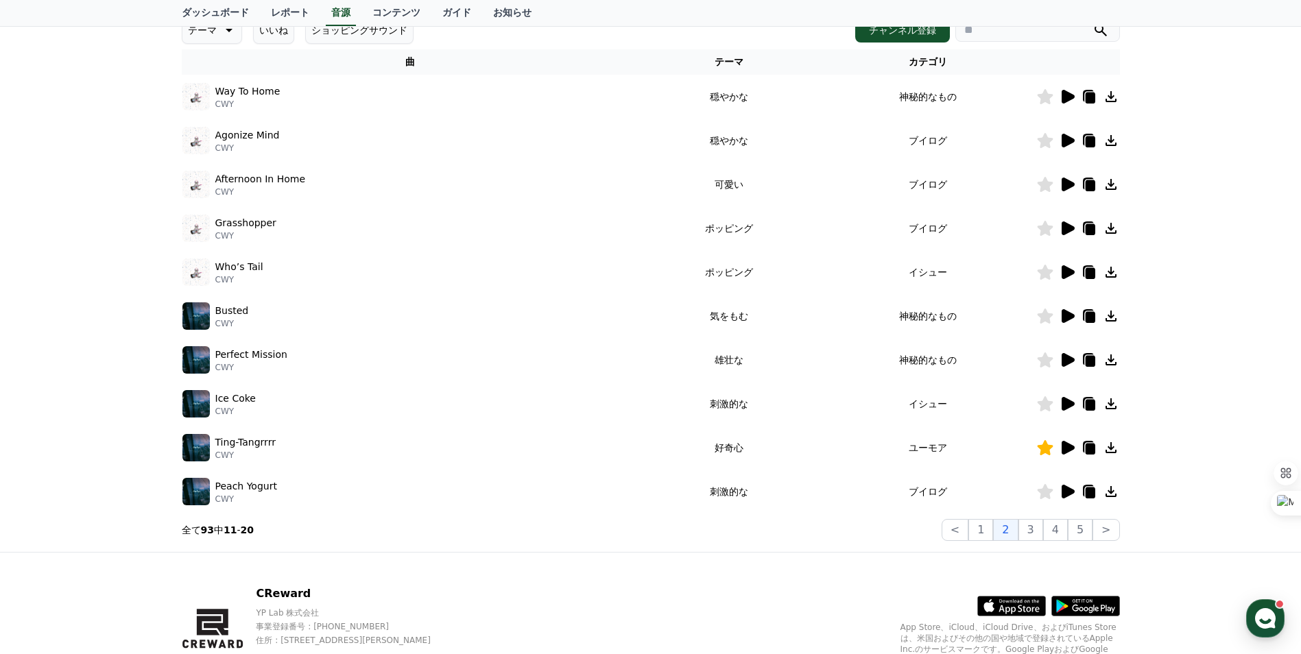
click at [1068, 187] on icon at bounding box center [1067, 185] width 13 height 14
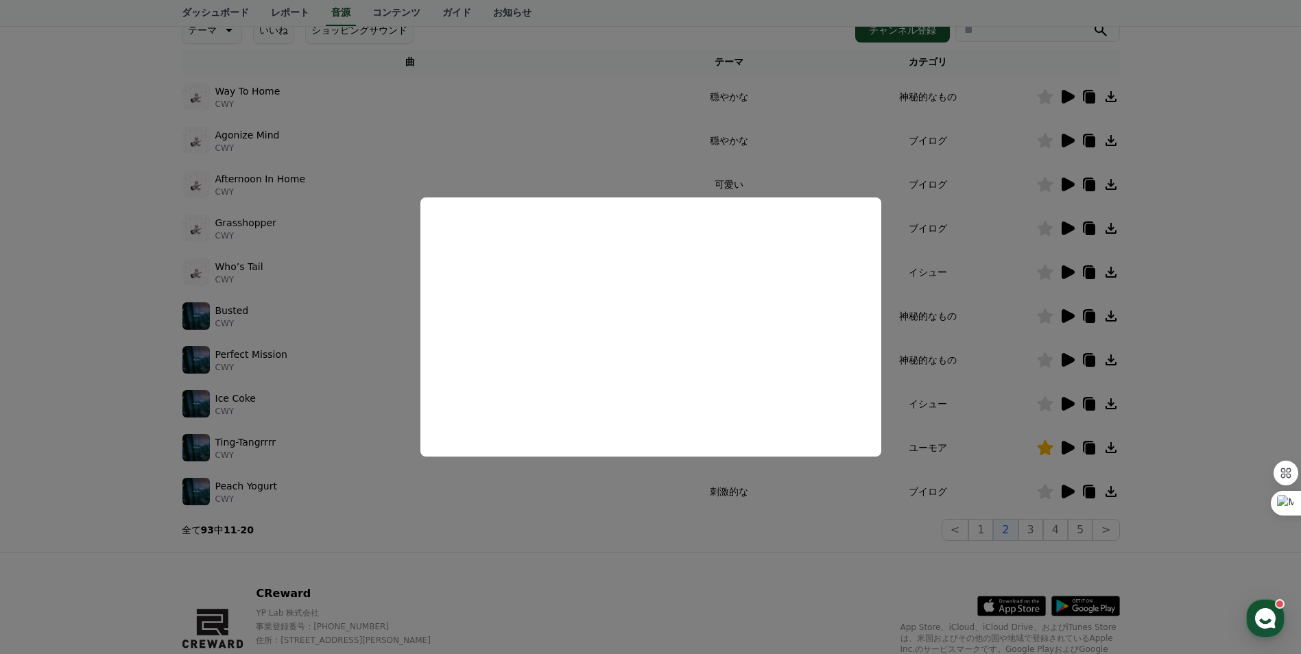
click at [1242, 178] on button "close modal" at bounding box center [650, 327] width 1301 height 654
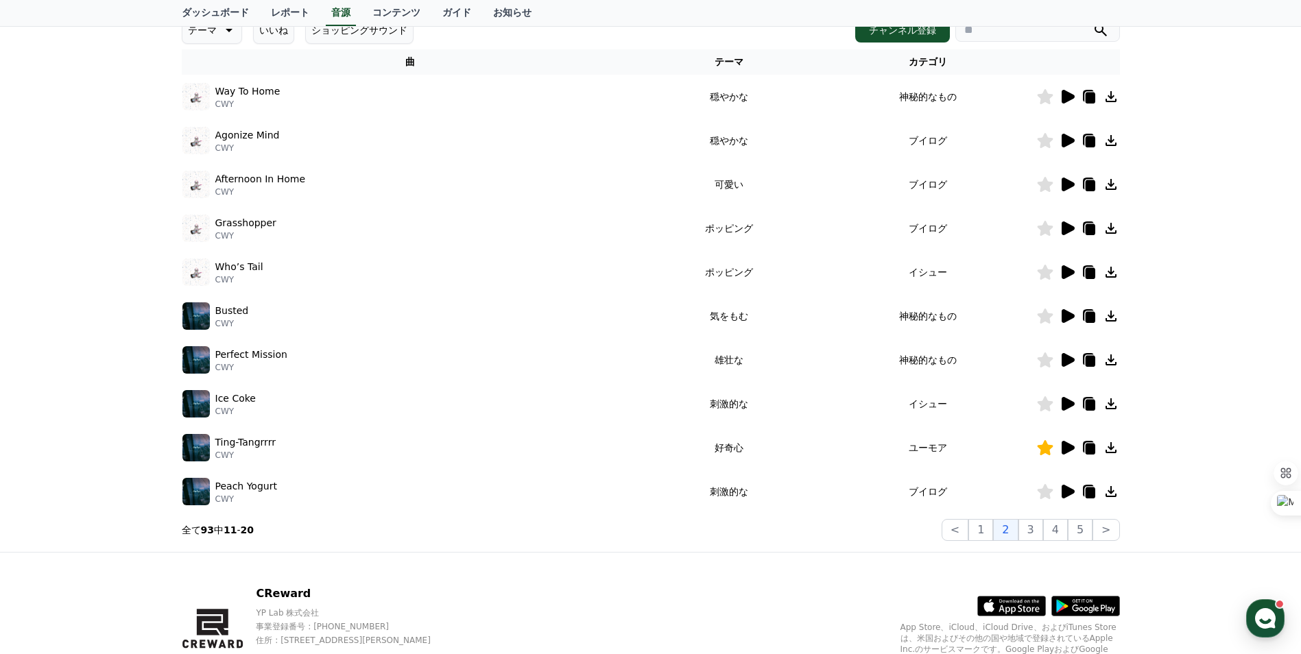
click at [1045, 192] on div at bounding box center [1078, 184] width 82 height 16
click at [1046, 185] on icon at bounding box center [1045, 184] width 16 height 15
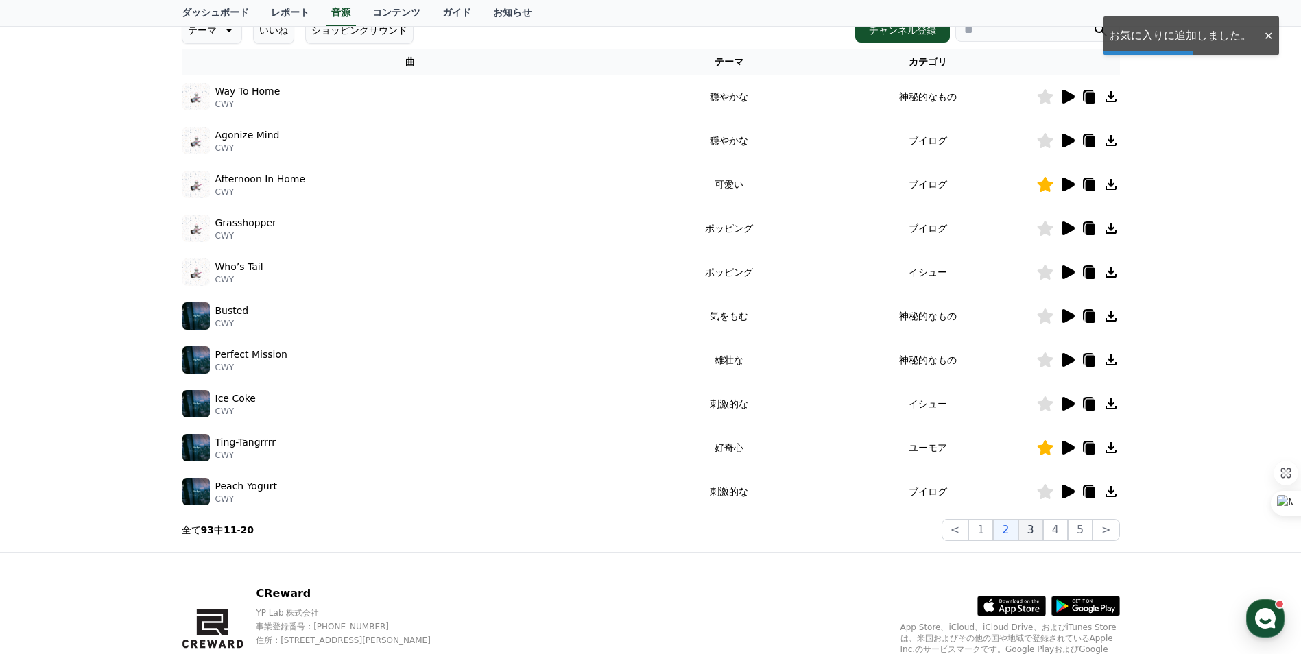
click at [1029, 534] on button "3" at bounding box center [1030, 530] width 25 height 22
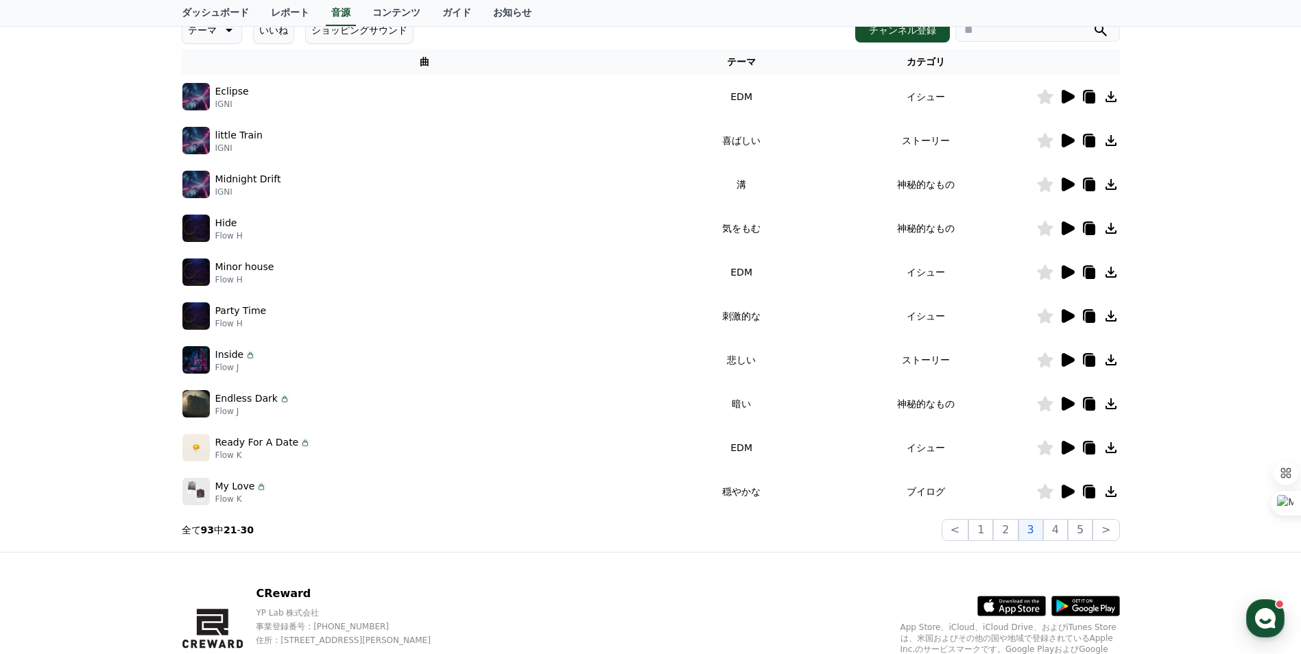
click at [1065, 492] on icon at bounding box center [1067, 492] width 13 height 14
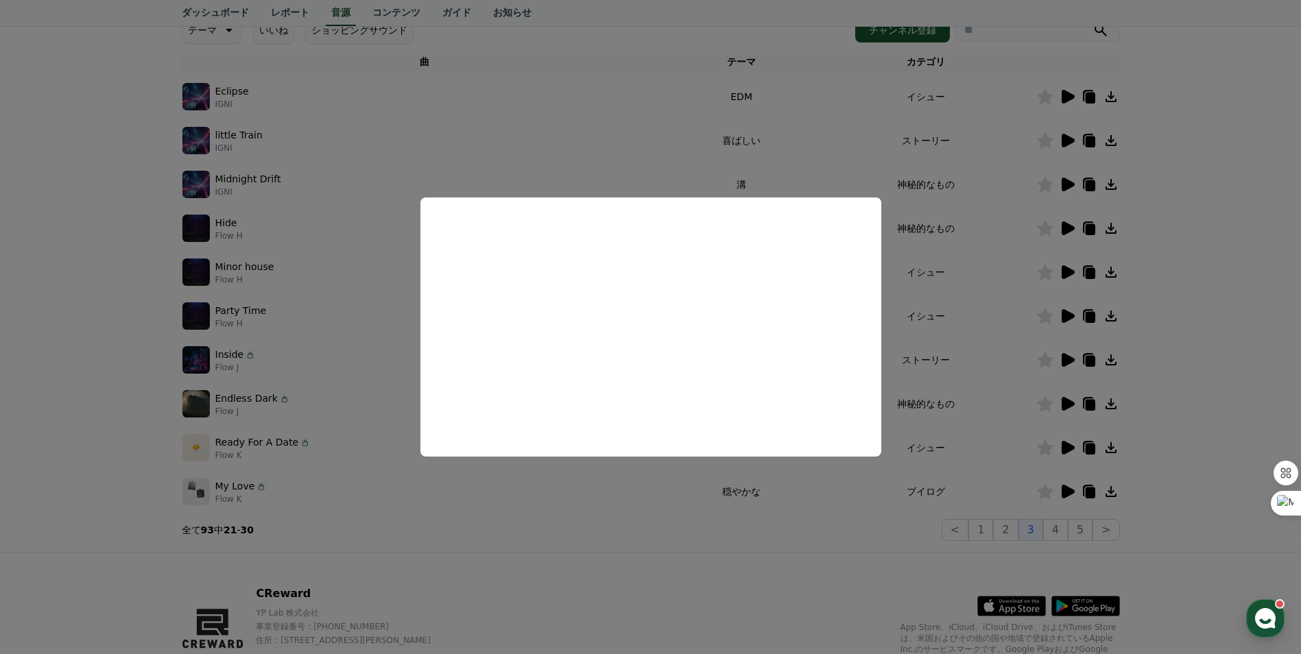
click at [1234, 230] on button "close modal" at bounding box center [650, 327] width 1301 height 654
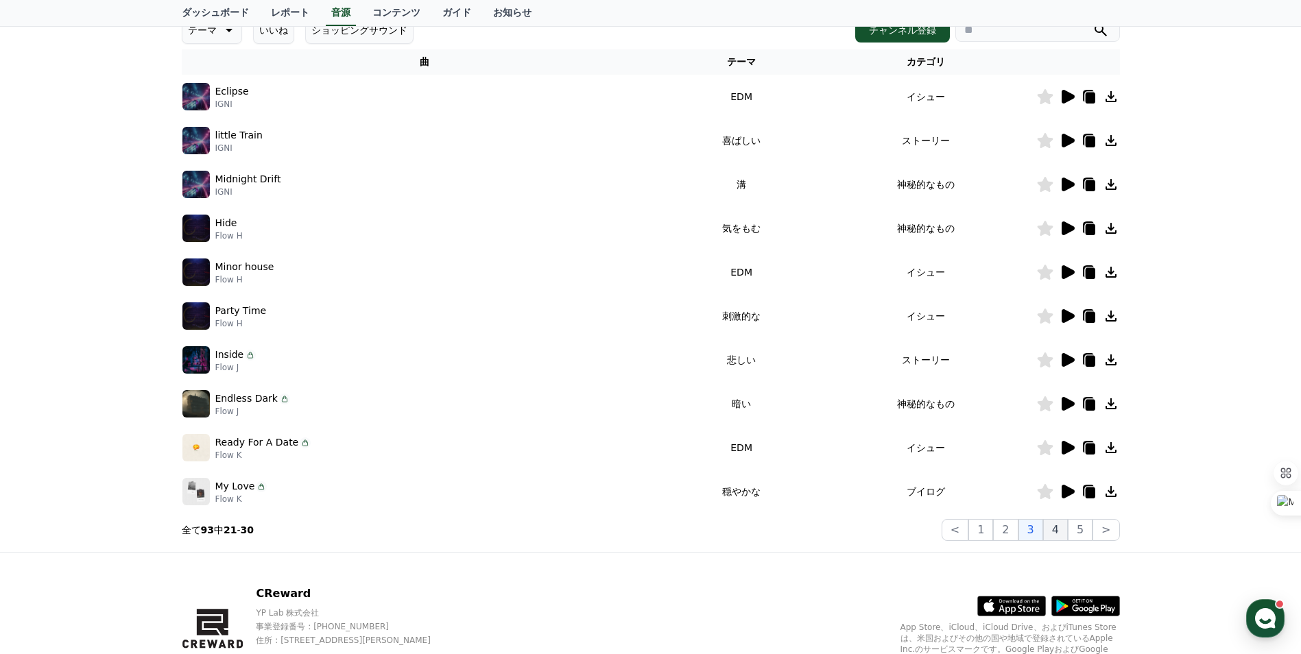
click at [1058, 535] on button "4" at bounding box center [1055, 530] width 25 height 22
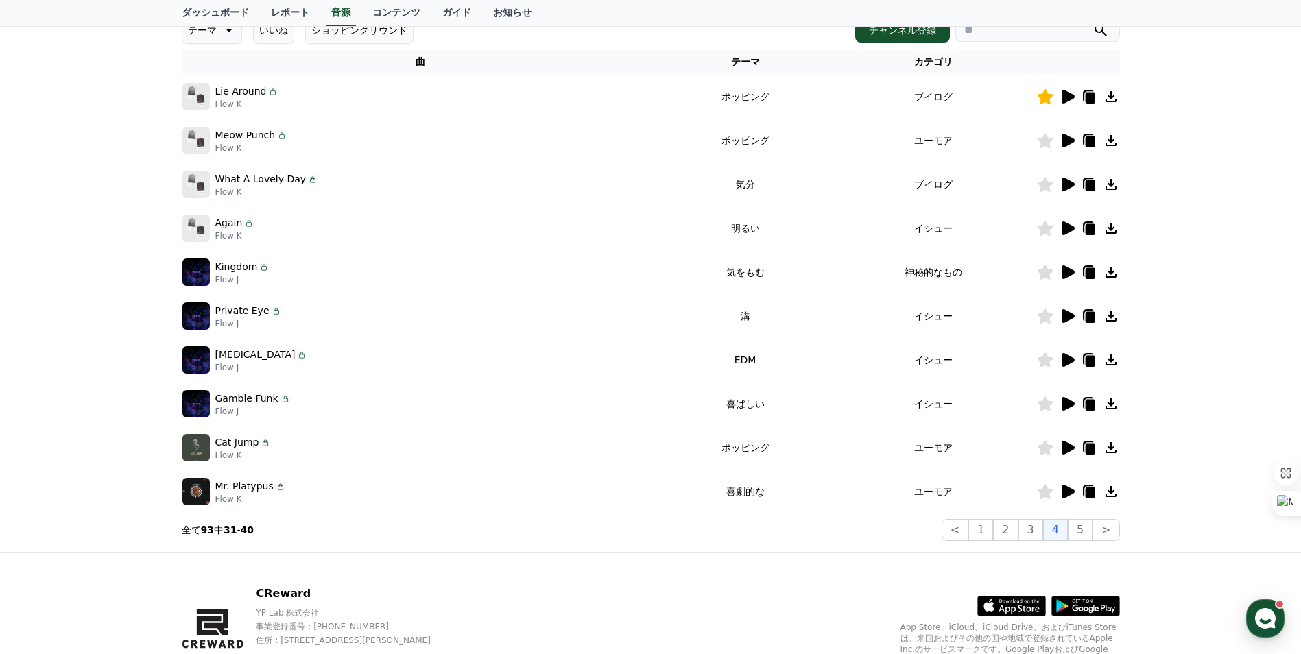
click at [1067, 101] on icon at bounding box center [1067, 96] width 16 height 16
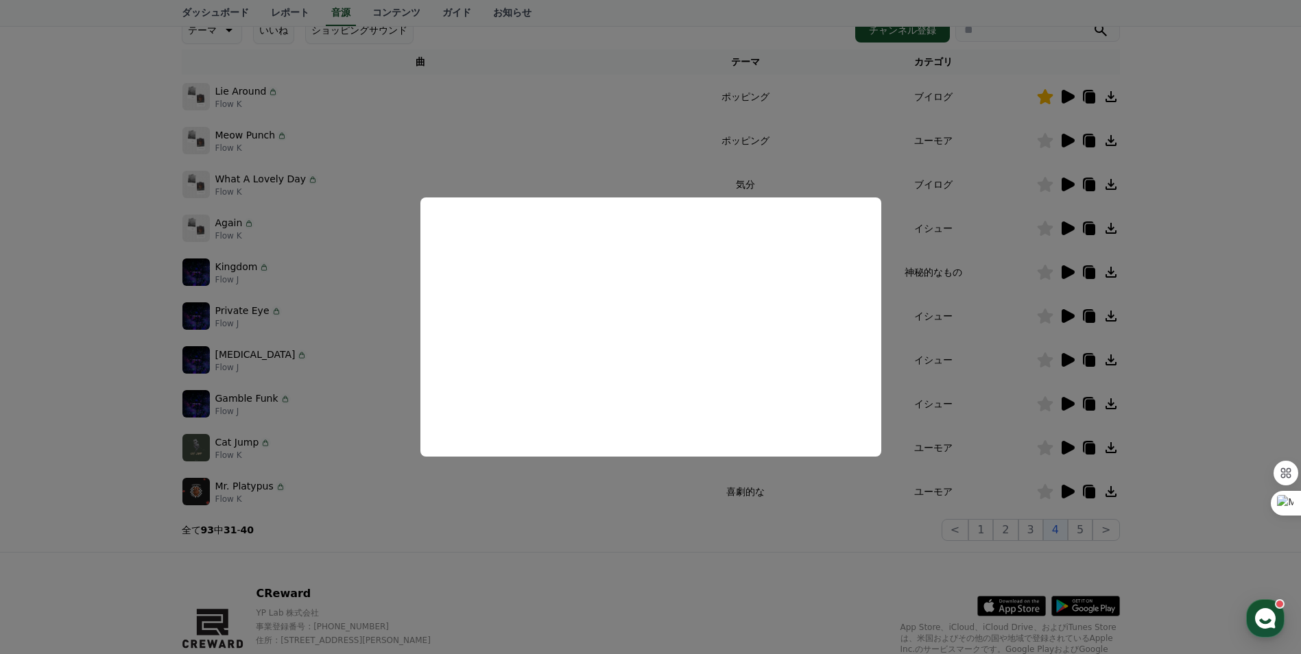
click at [1240, 192] on button "close modal" at bounding box center [650, 327] width 1301 height 654
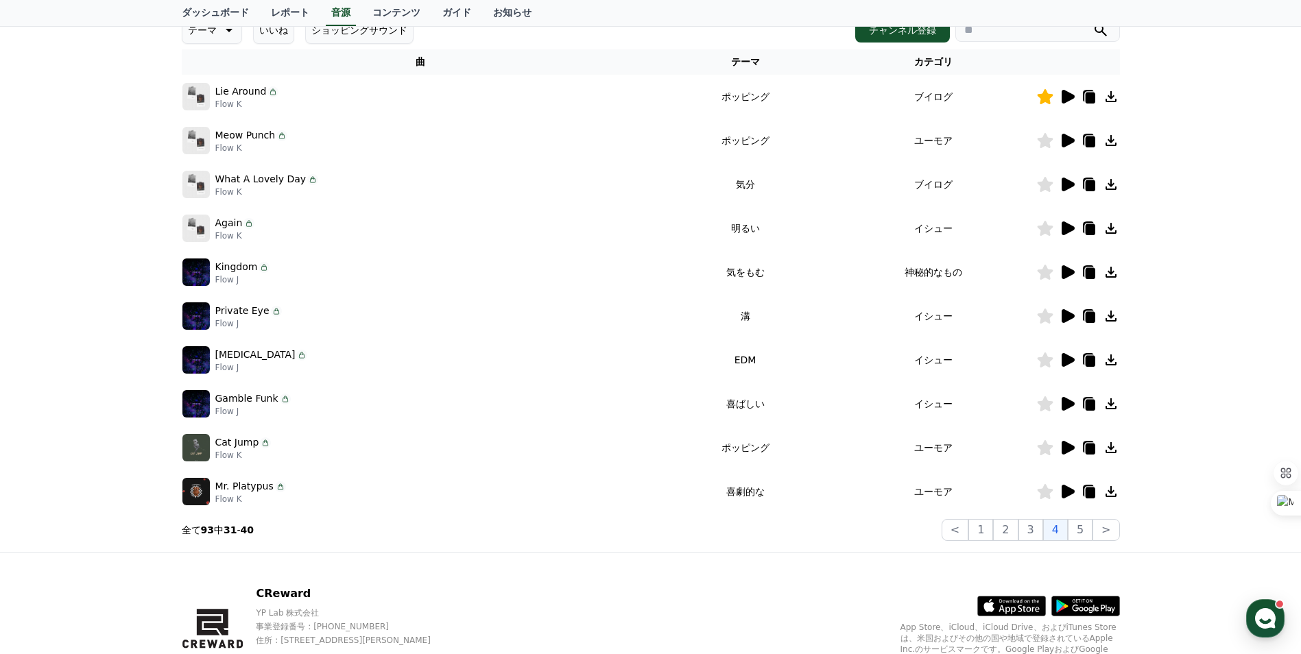
click at [1064, 141] on icon at bounding box center [1067, 141] width 13 height 14
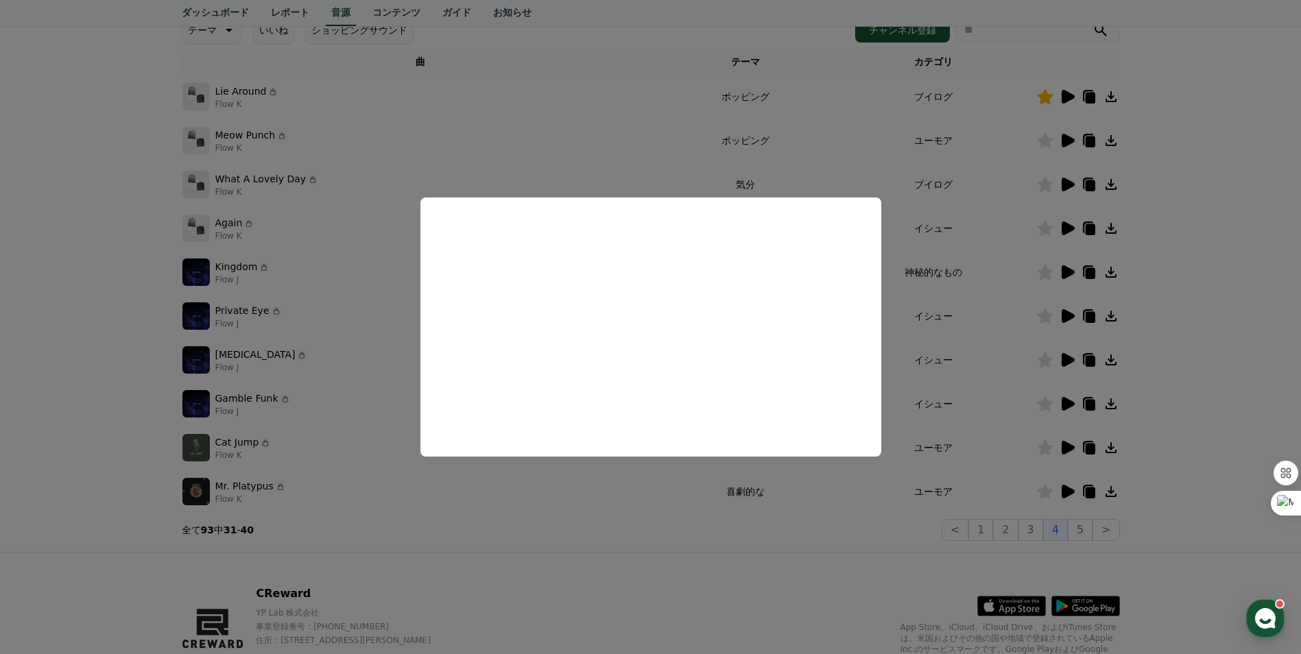
click at [1219, 145] on button "close modal" at bounding box center [650, 327] width 1301 height 654
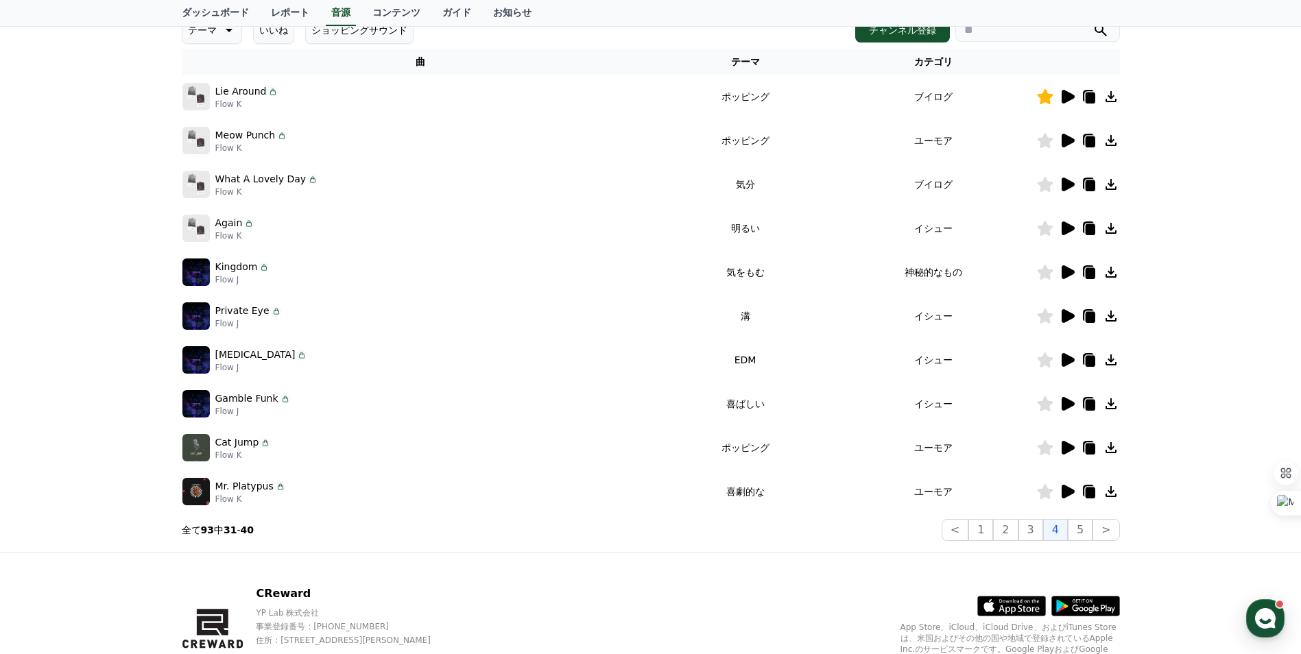
click at [1069, 190] on icon at bounding box center [1067, 184] width 16 height 16
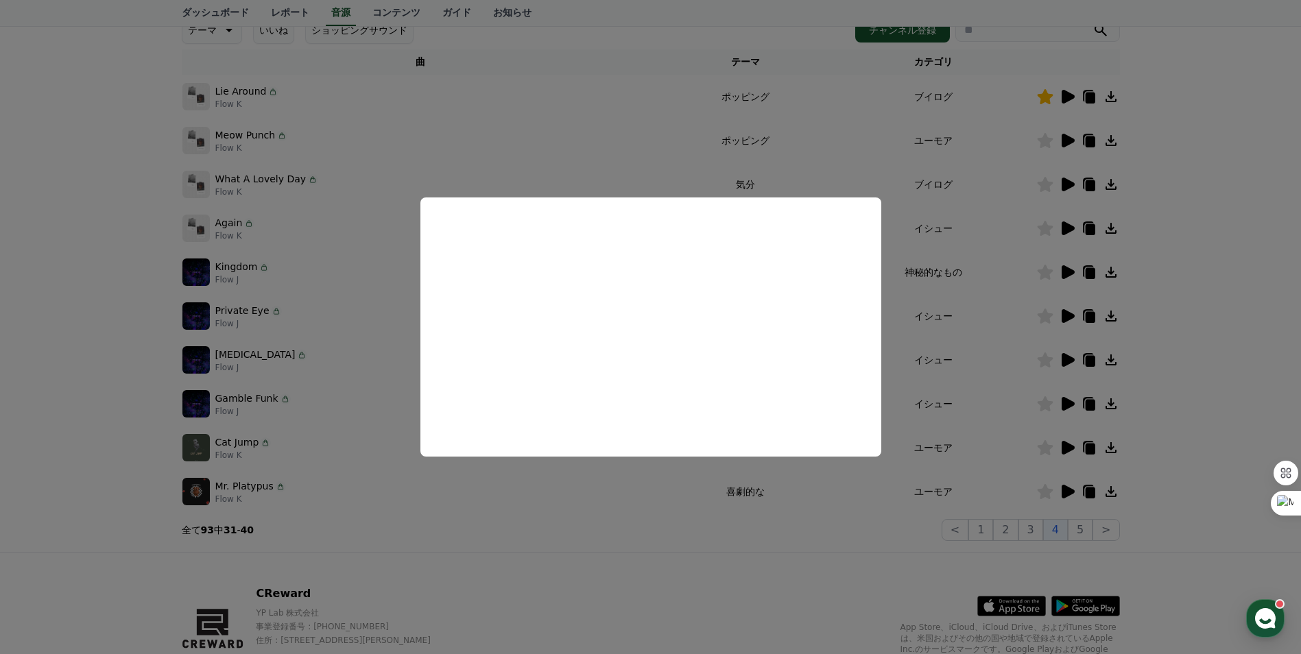
click at [1183, 219] on button "close modal" at bounding box center [650, 327] width 1301 height 654
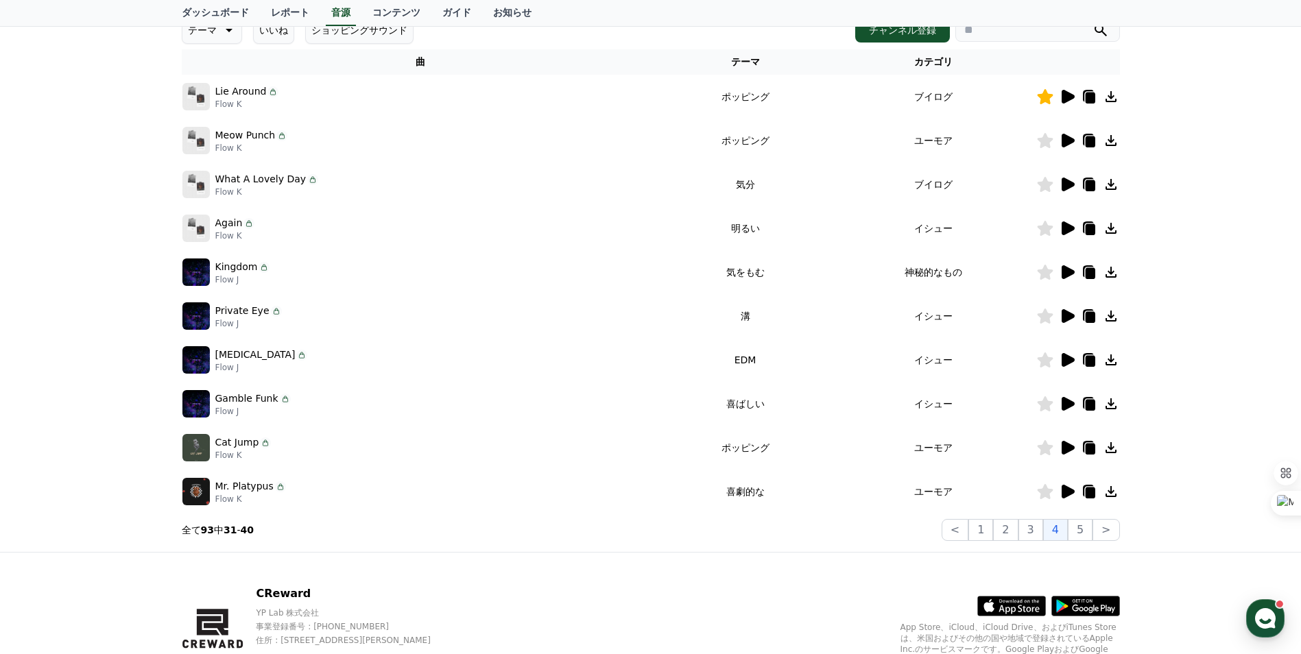
click at [1061, 446] on icon at bounding box center [1067, 448] width 13 height 14
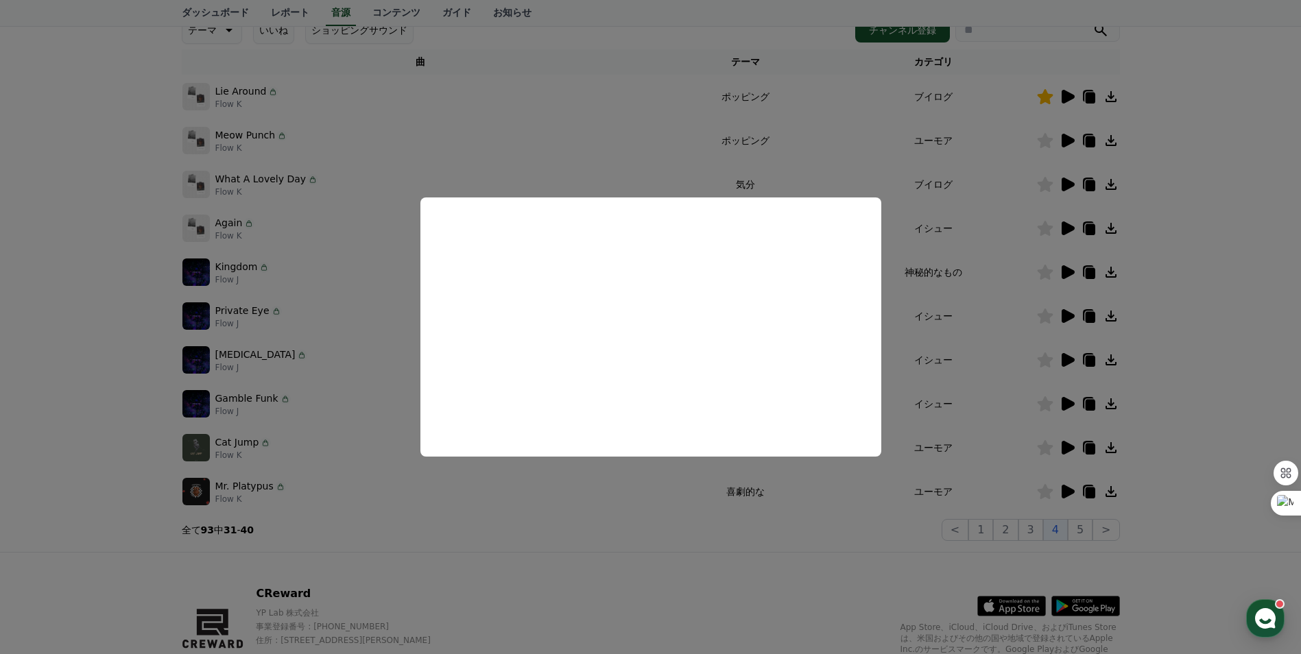
click at [1203, 273] on button "close modal" at bounding box center [650, 327] width 1301 height 654
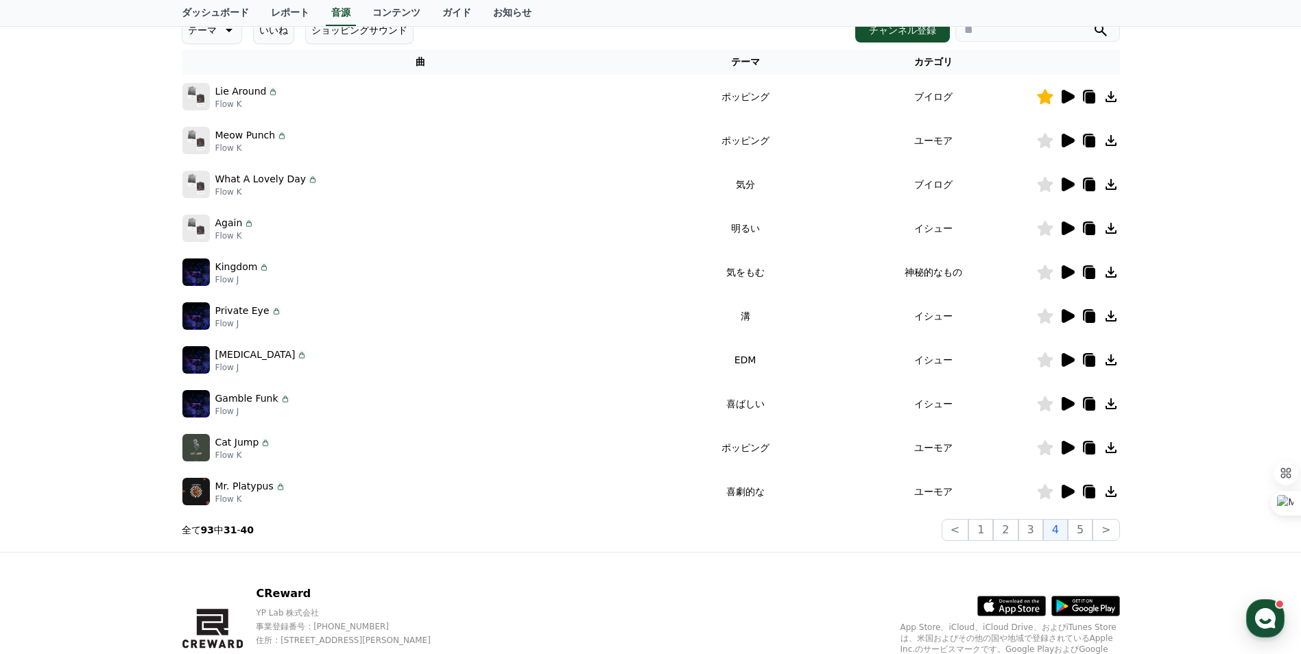
click at [1066, 500] on td at bounding box center [1078, 492] width 84 height 44
click at [1067, 492] on icon at bounding box center [1067, 492] width 13 height 14
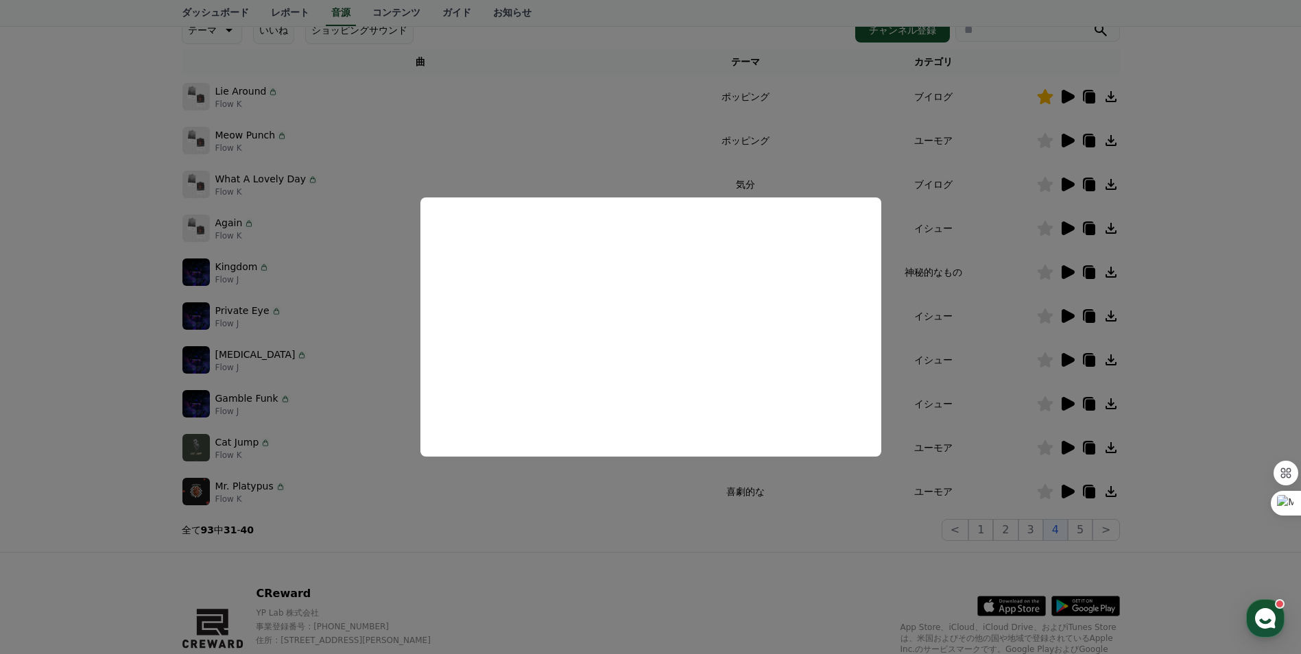
click at [1207, 295] on button "close modal" at bounding box center [650, 327] width 1301 height 654
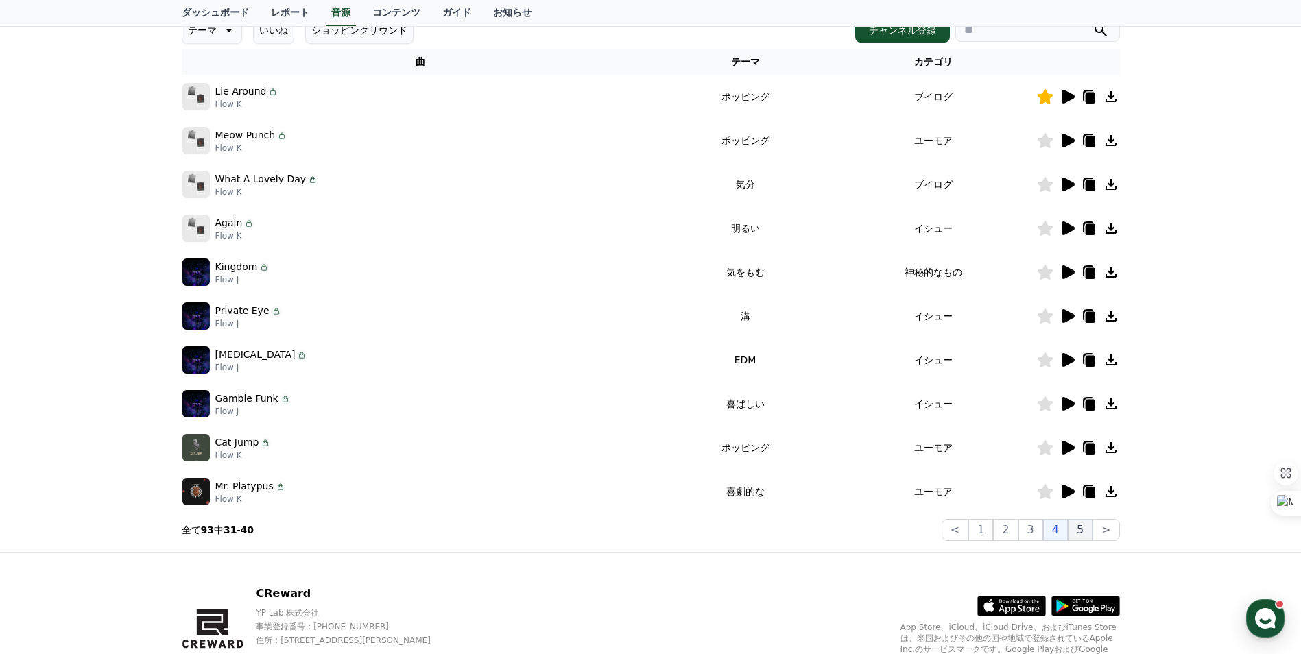
click at [1083, 530] on button "5" at bounding box center [1079, 530] width 25 height 22
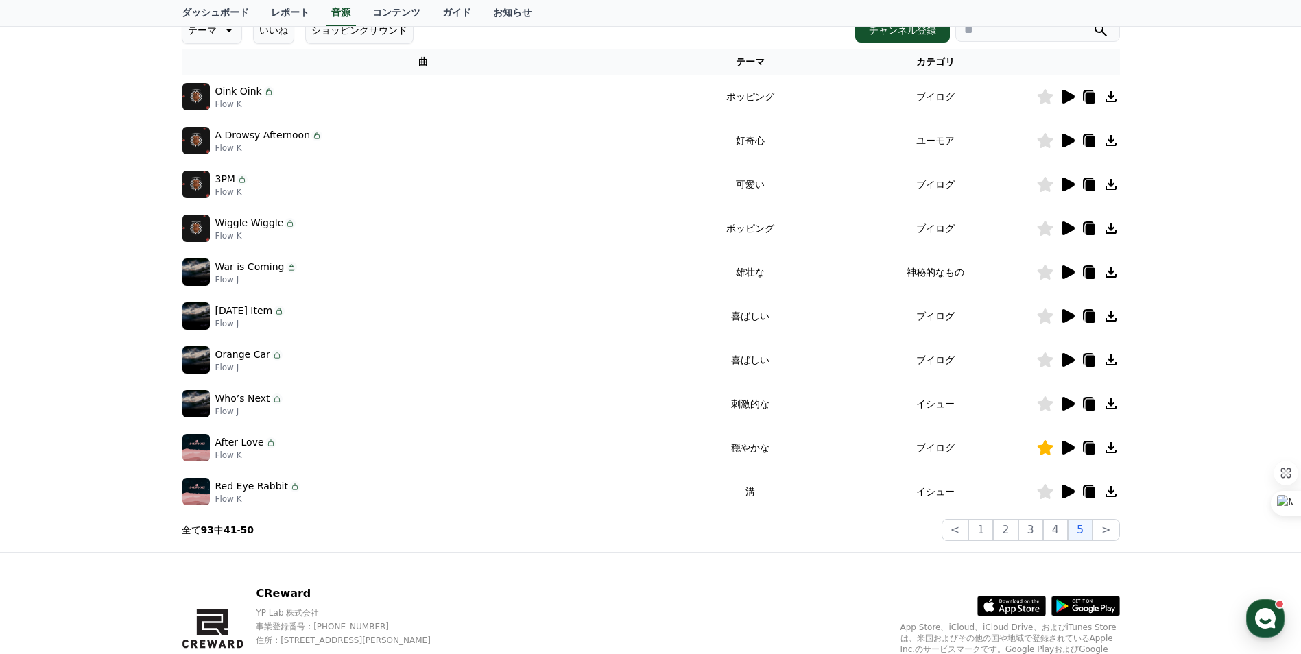
click at [1063, 94] on icon at bounding box center [1067, 97] width 13 height 14
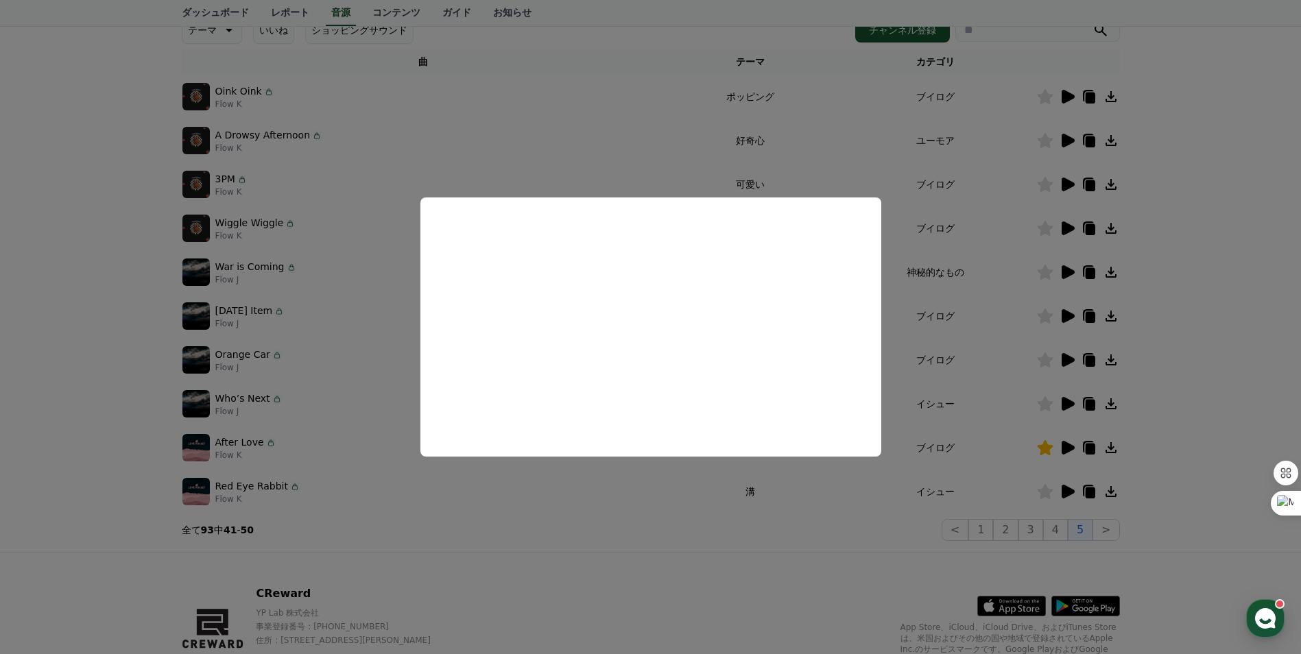
click at [1232, 158] on button "close modal" at bounding box center [650, 327] width 1301 height 654
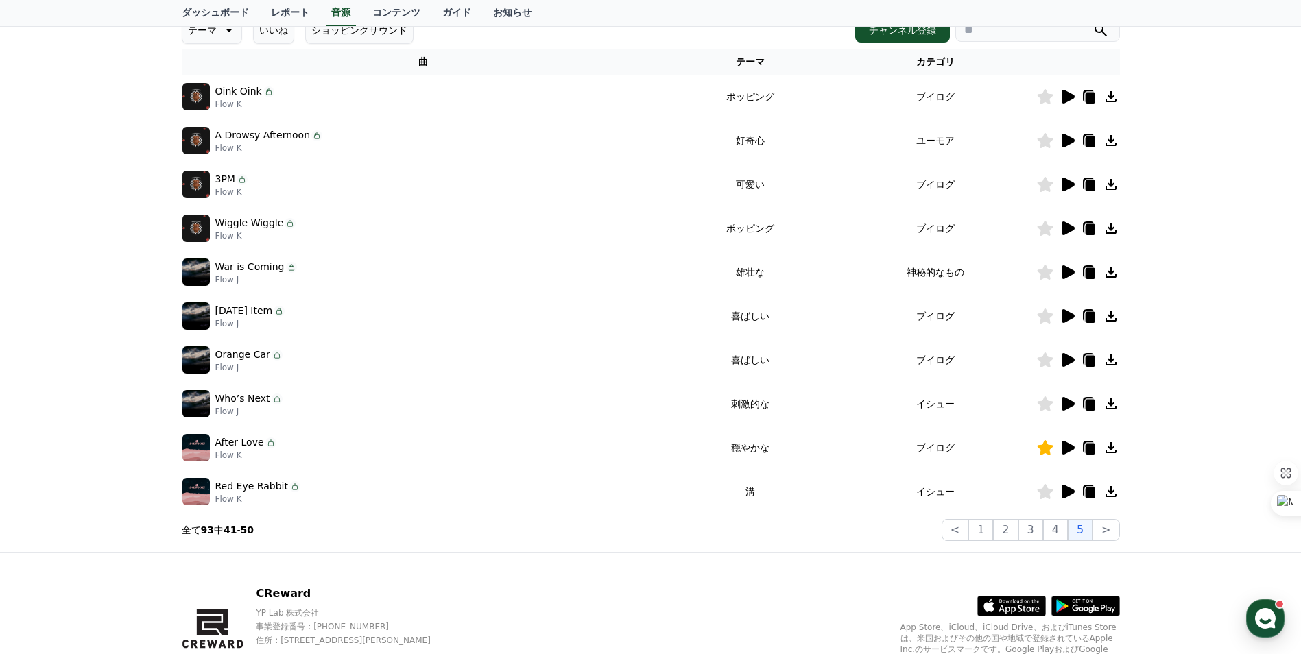
click at [1069, 141] on icon at bounding box center [1067, 141] width 13 height 14
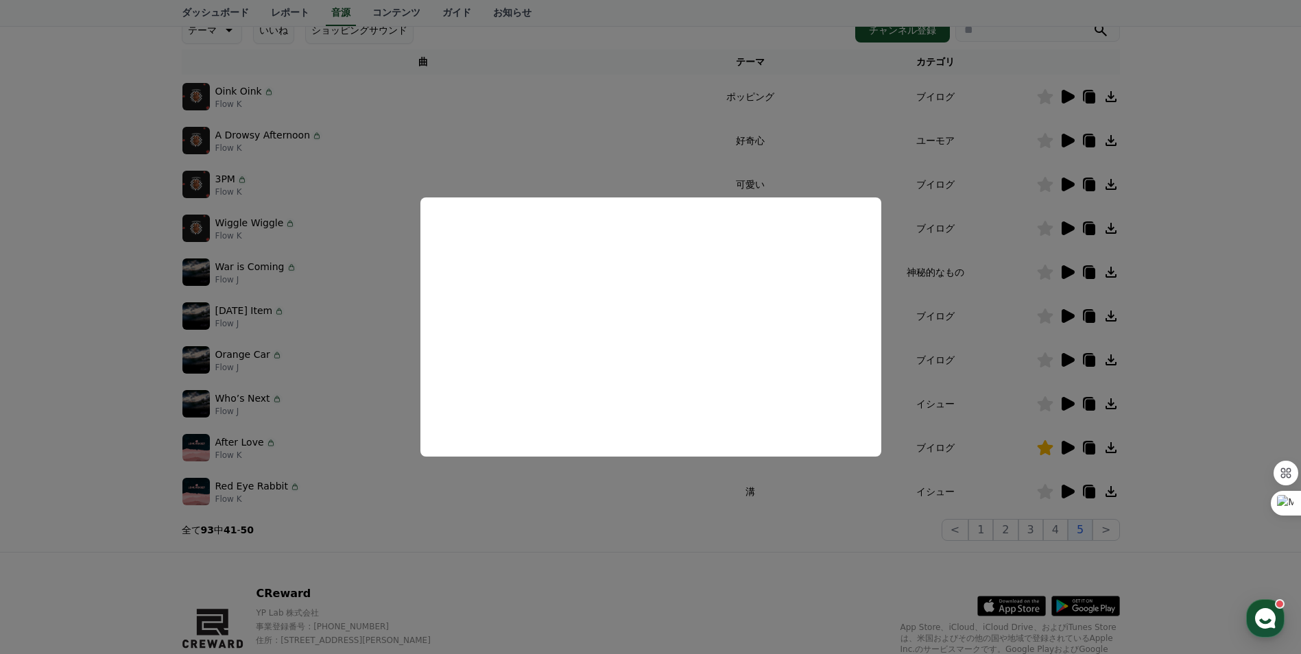
click at [1190, 207] on button "close modal" at bounding box center [650, 327] width 1301 height 654
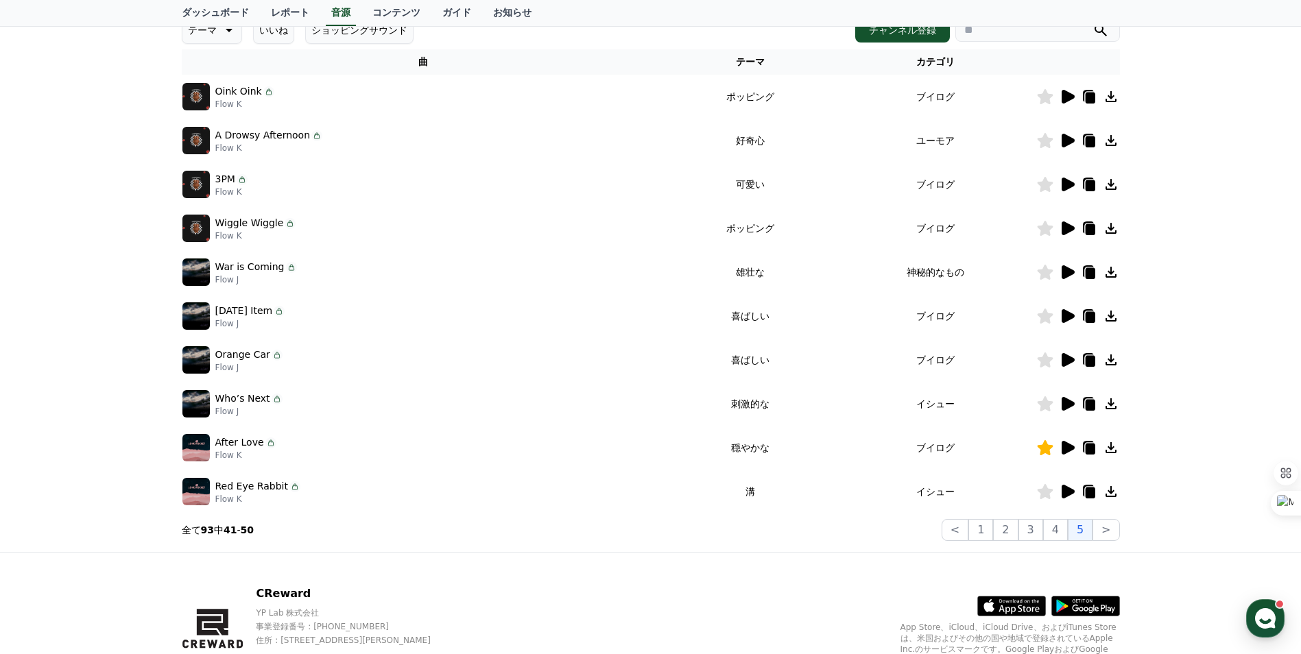
click at [1060, 187] on icon at bounding box center [1067, 184] width 16 height 16
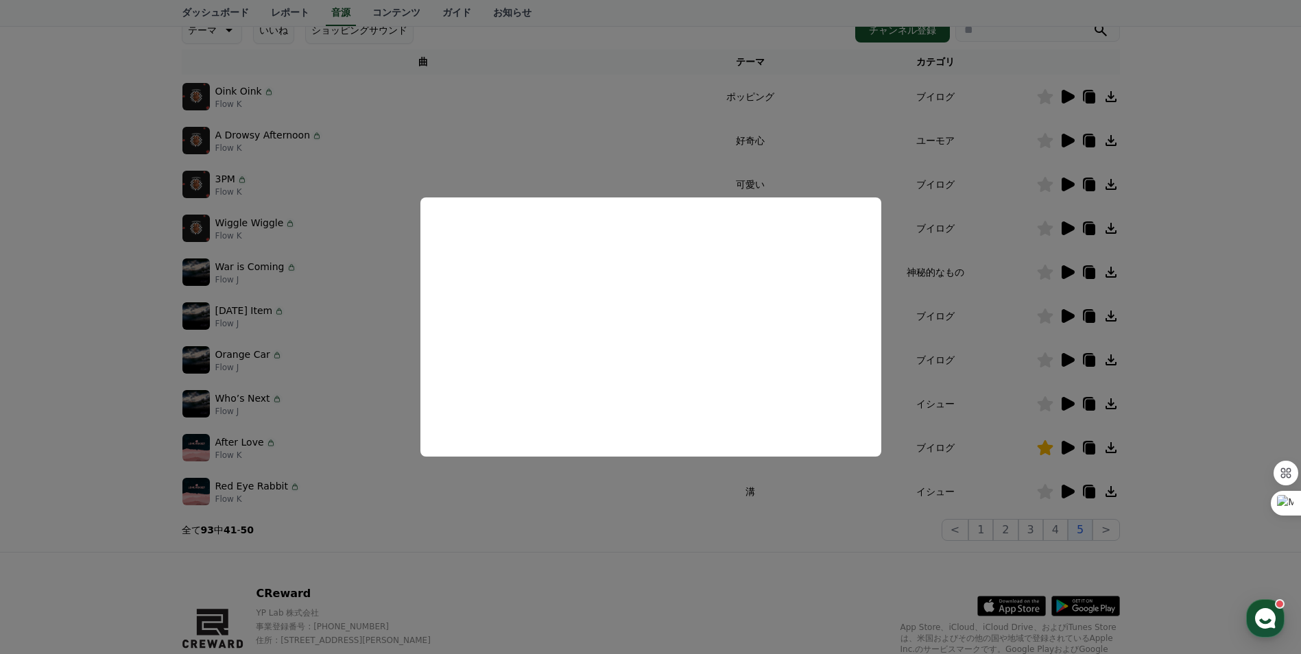
click at [1259, 161] on button "close modal" at bounding box center [650, 327] width 1301 height 654
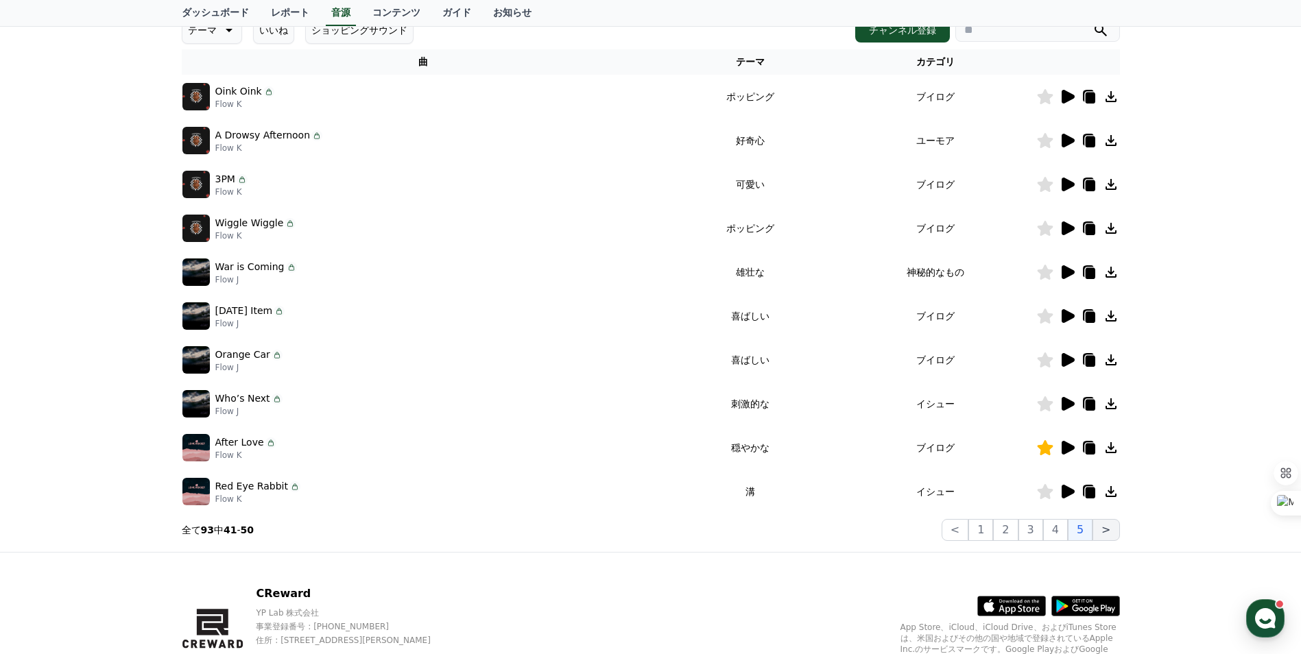
click at [1104, 537] on button ">" at bounding box center [1105, 530] width 27 height 22
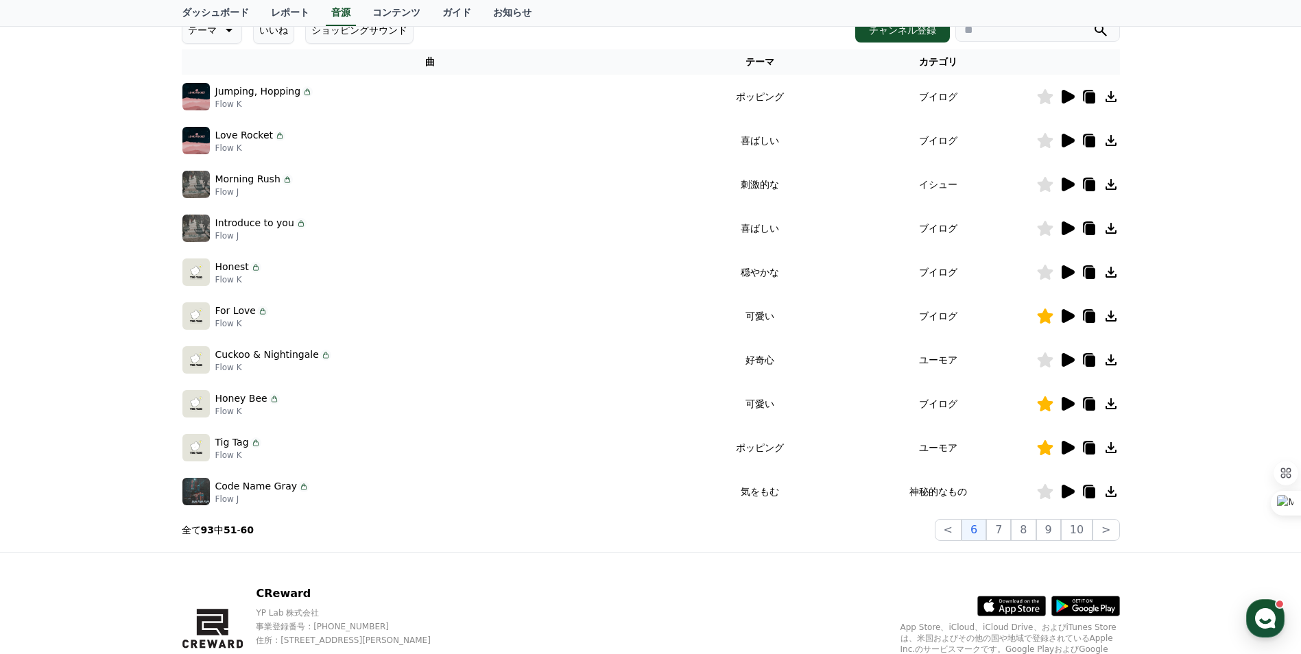
click at [1067, 360] on icon at bounding box center [1067, 360] width 13 height 14
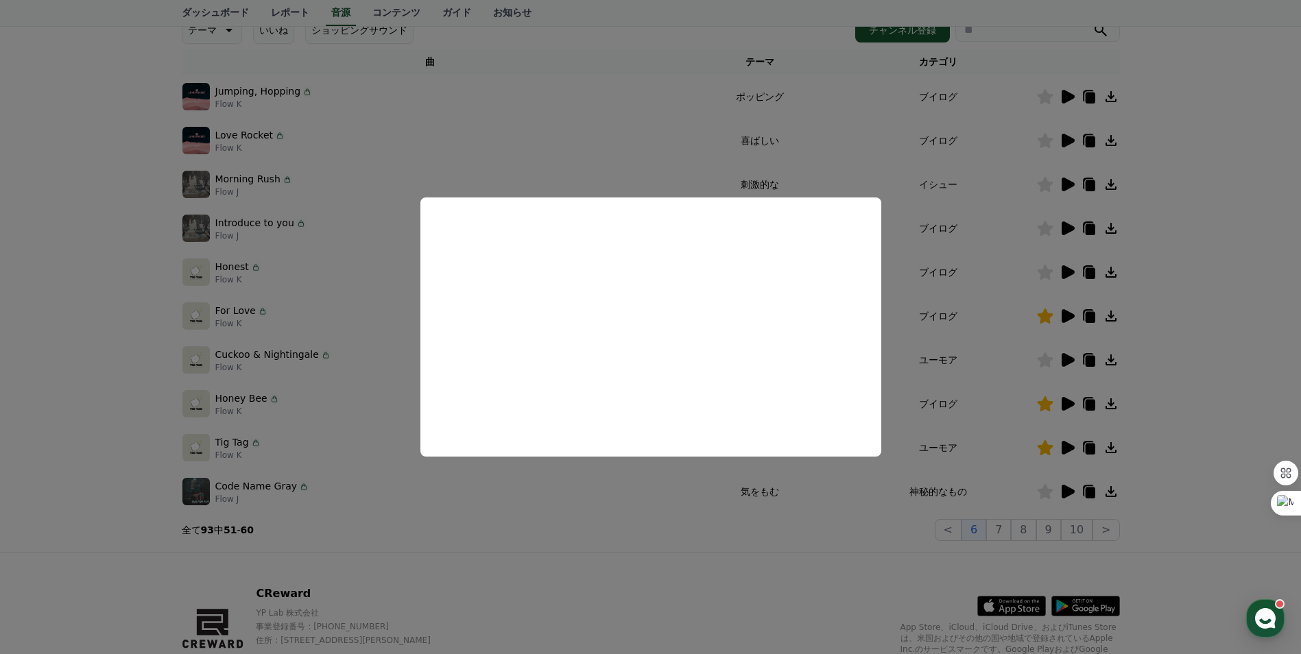
click at [1231, 300] on button "close modal" at bounding box center [650, 327] width 1301 height 654
